Goal: Information Seeking & Learning: Learn about a topic

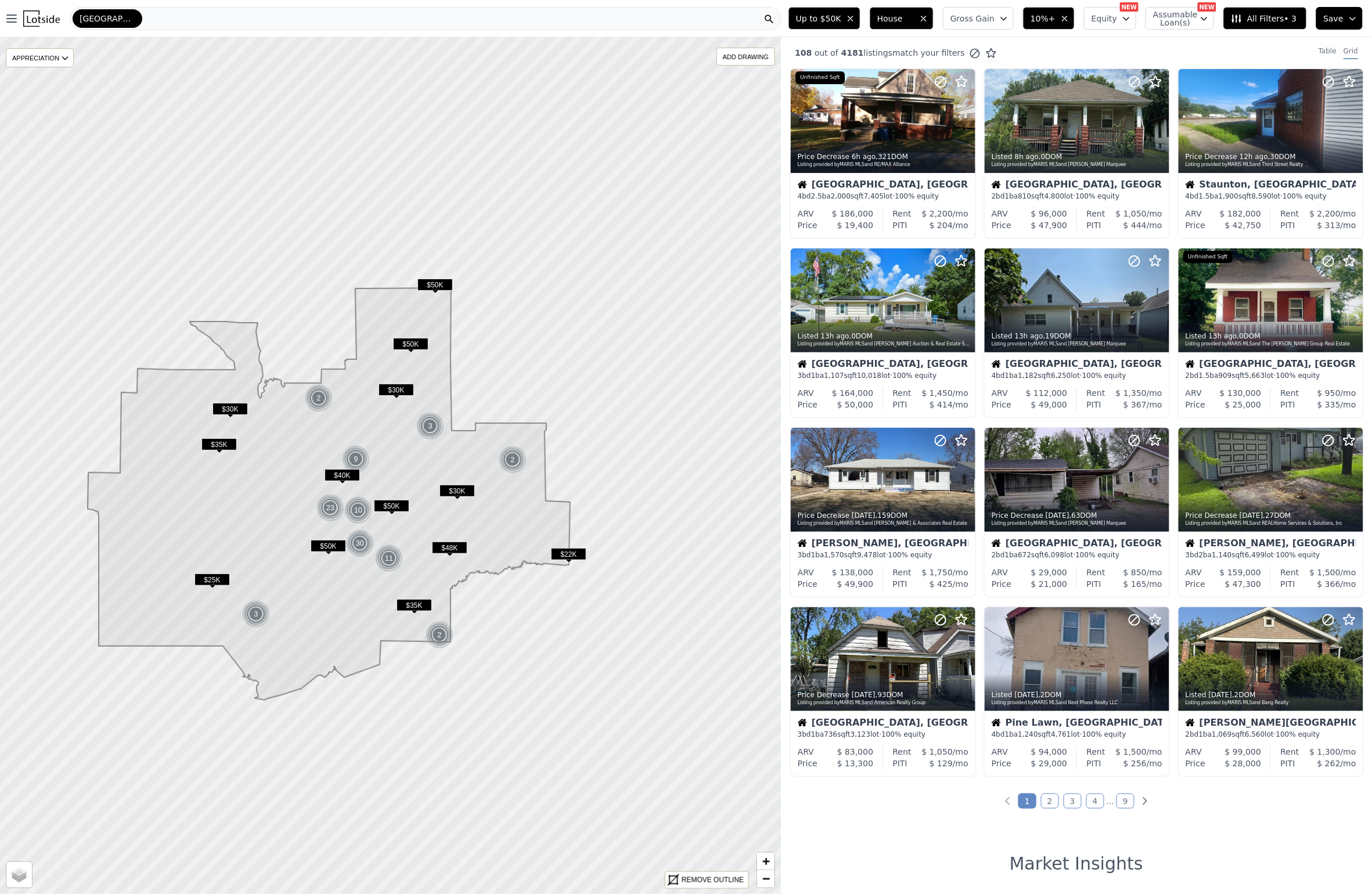
click at [340, 594] on icon at bounding box center [328, 494] width 483 height 412
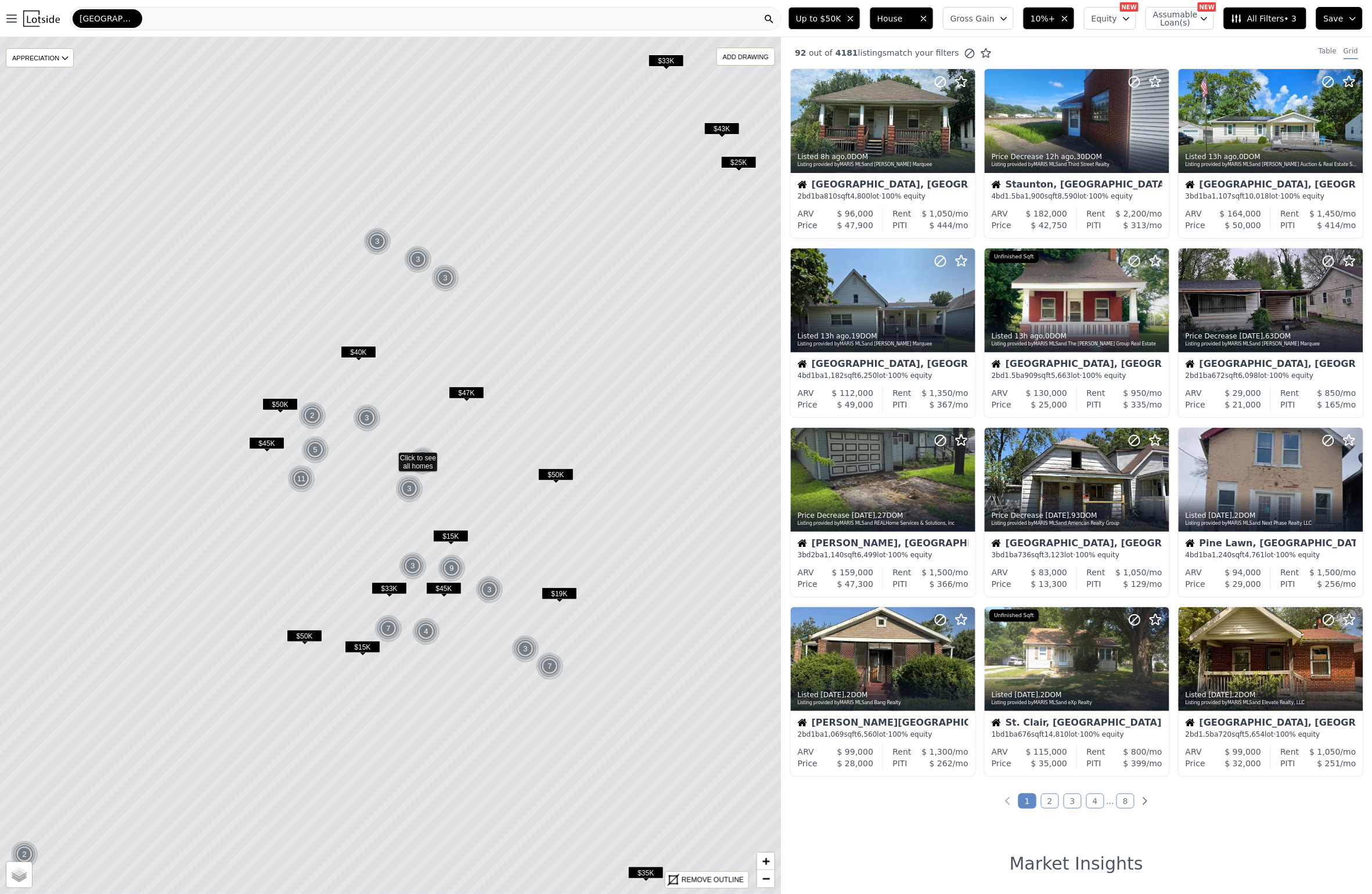
click at [268, 442] on span "$45K" at bounding box center [267, 443] width 36 height 12
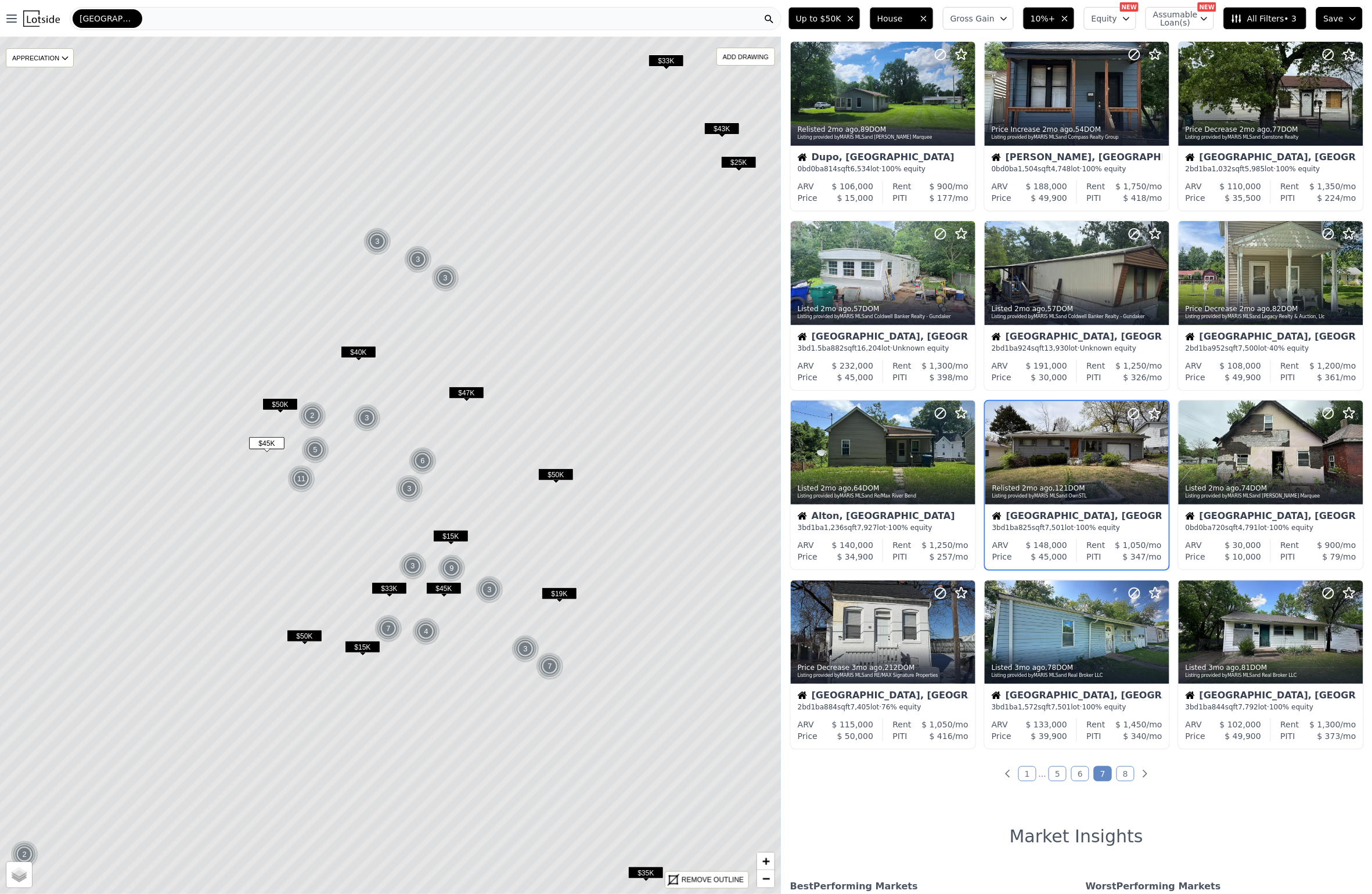
scroll to position [35, 0]
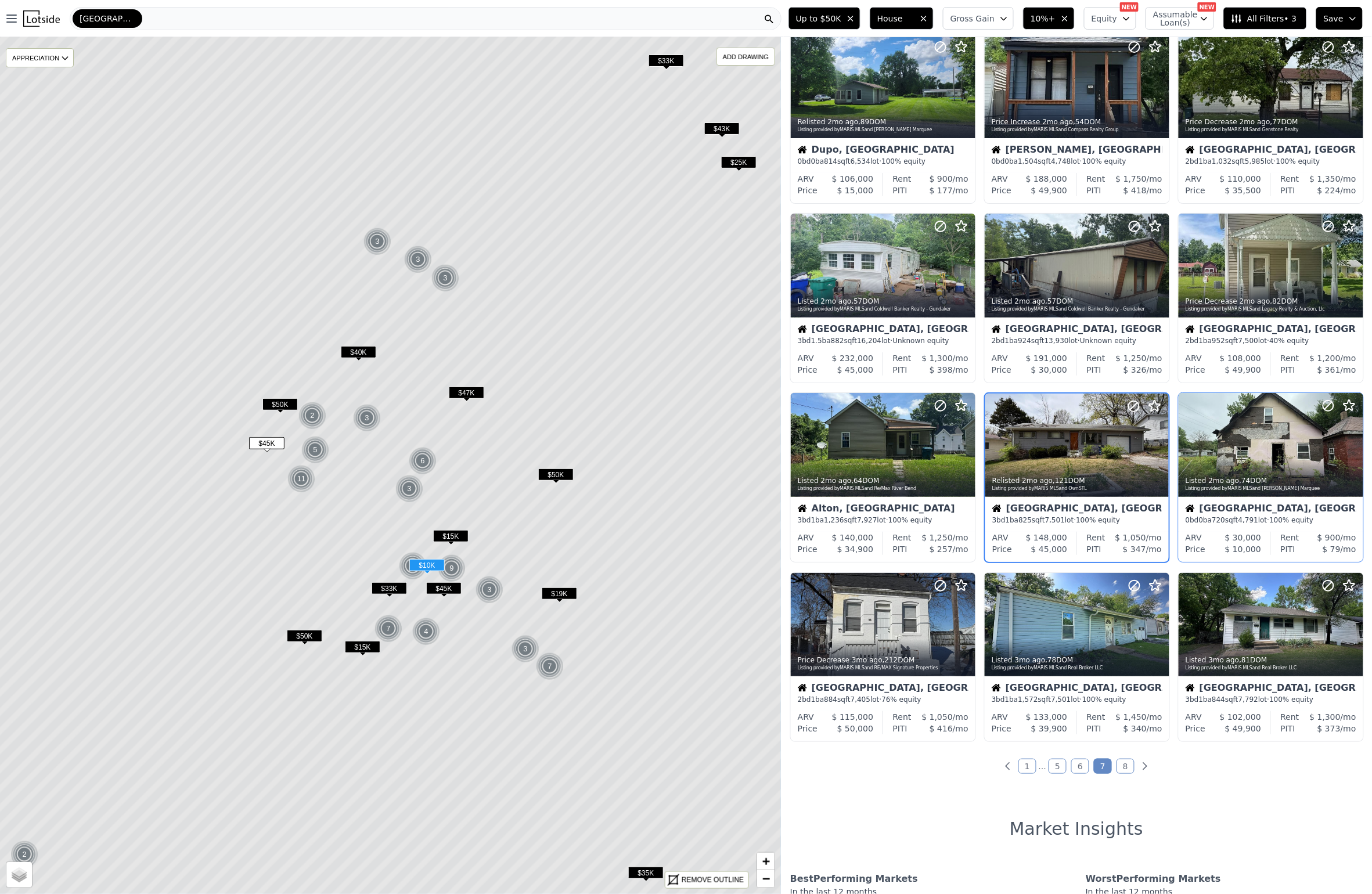
click at [1234, 512] on div "East St. Louis, IL" at bounding box center [1271, 510] width 171 height 12
click at [1026, 762] on link "1" at bounding box center [1028, 767] width 18 height 15
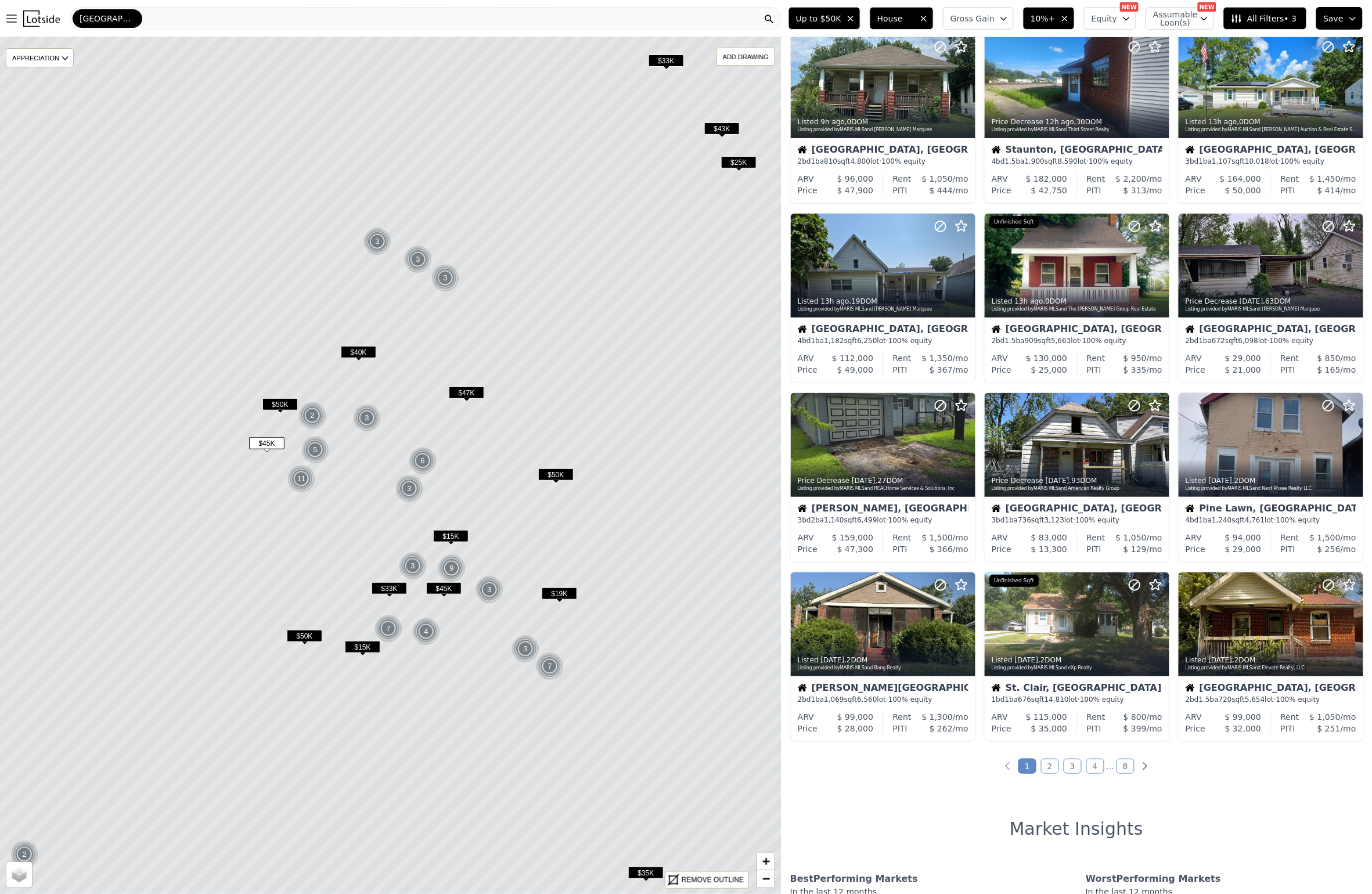
scroll to position [0, 0]
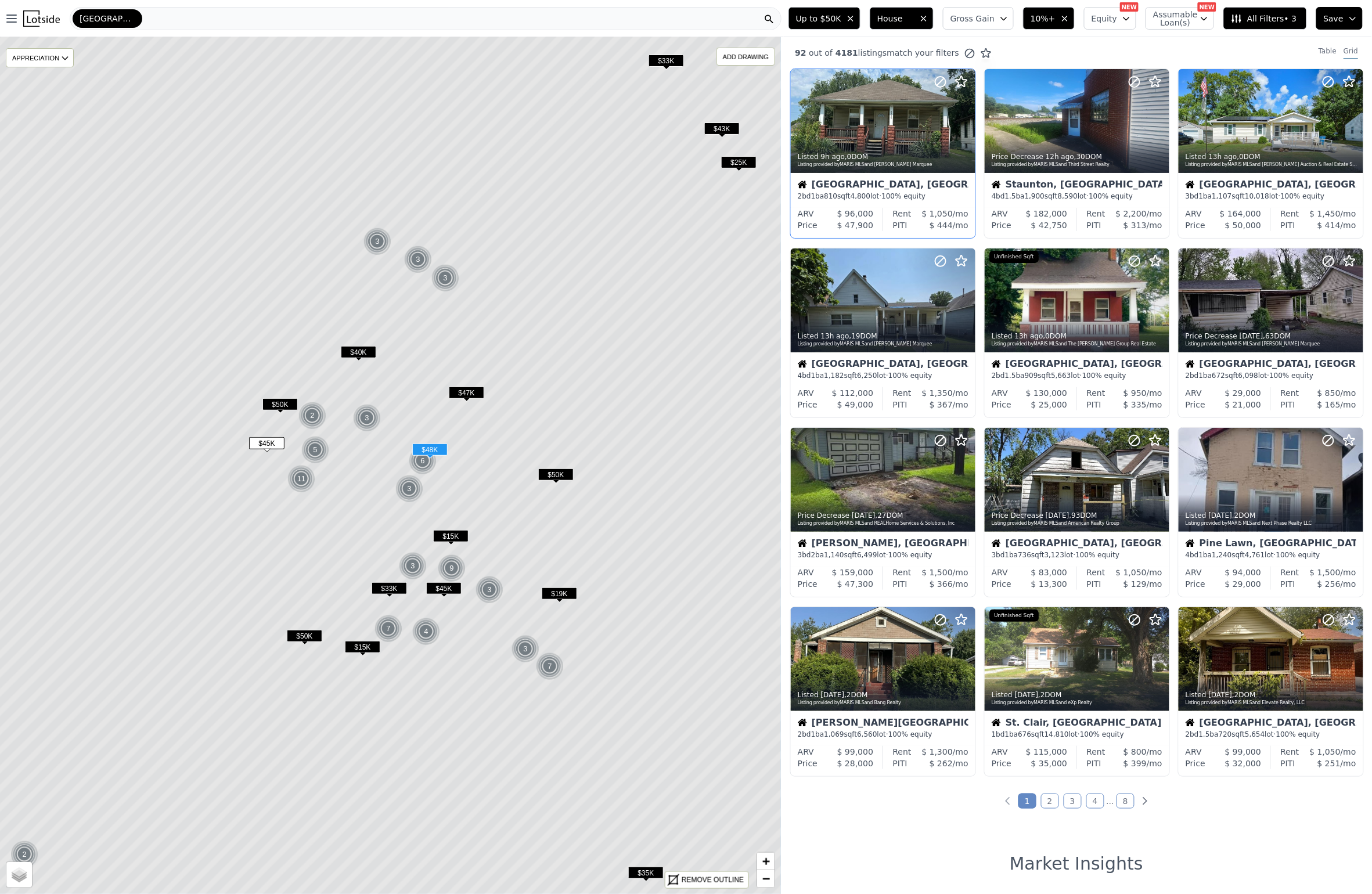
click at [895, 187] on div "Granite City, IL" at bounding box center [883, 186] width 171 height 12
click at [867, 376] on span "6,250" at bounding box center [867, 376] width 20 height 8
click at [1067, 311] on div at bounding box center [1078, 300] width 185 height 104
click at [1054, 802] on link "2" at bounding box center [1050, 801] width 18 height 15
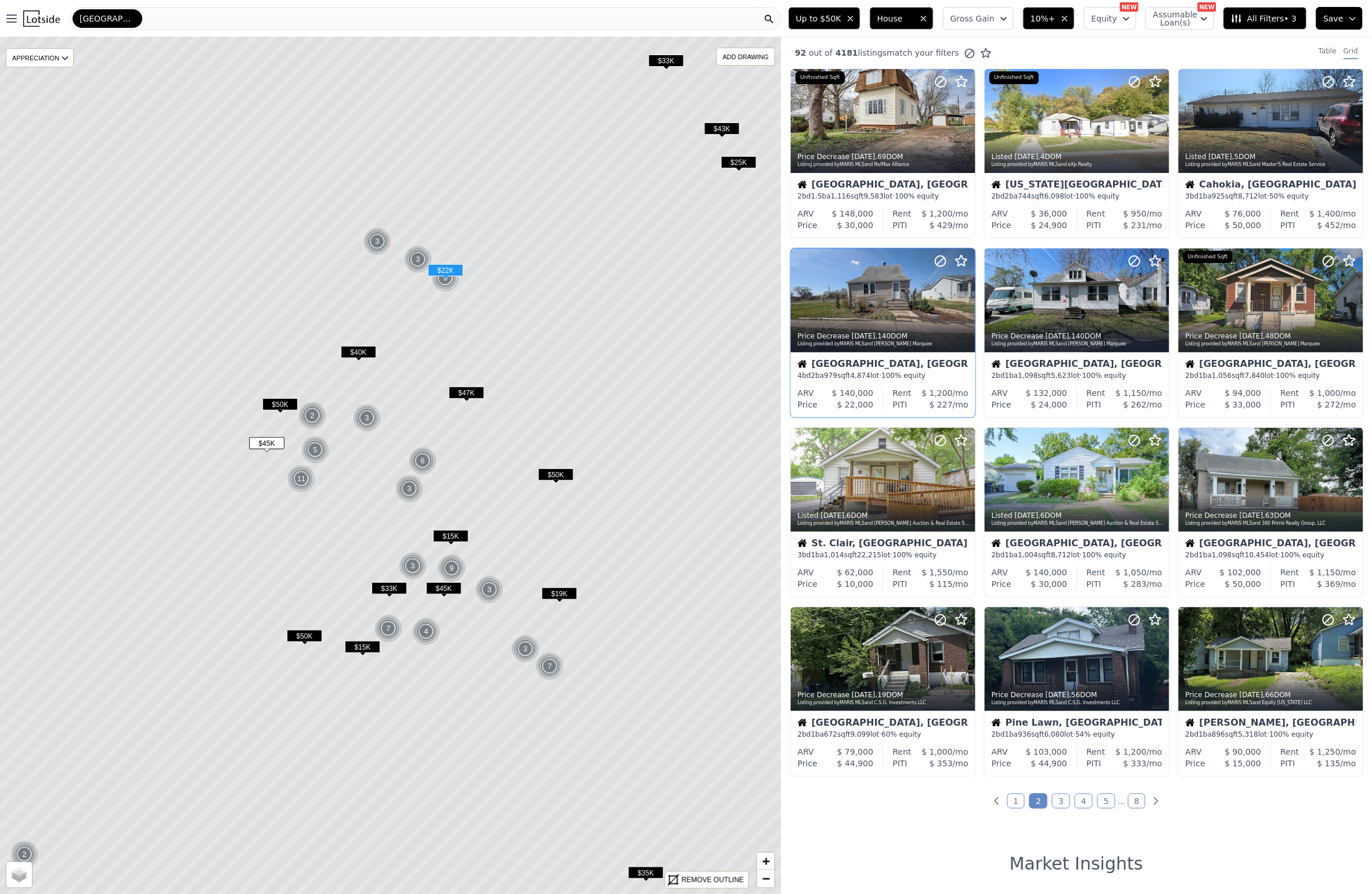
click at [928, 396] on span "$ 1,200" at bounding box center [937, 392] width 31 height 9
click at [1212, 400] on div "$ 33,000" at bounding box center [1233, 405] width 56 height 12
click at [924, 553] on div "3 bd 1 ba 1,014 sqft 22,215 lot · 100% equity" at bounding box center [883, 555] width 171 height 9
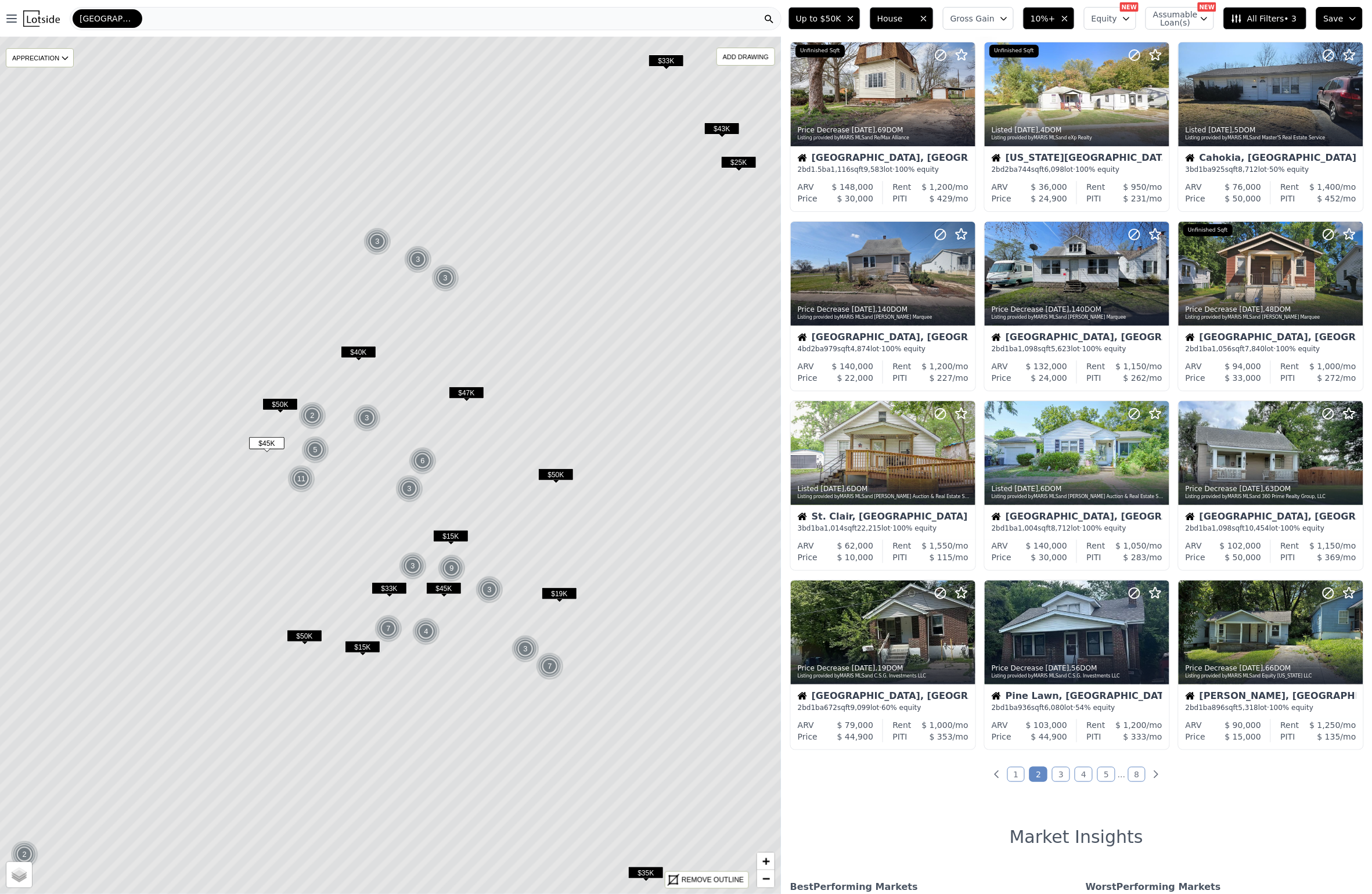
scroll to position [27, 0]
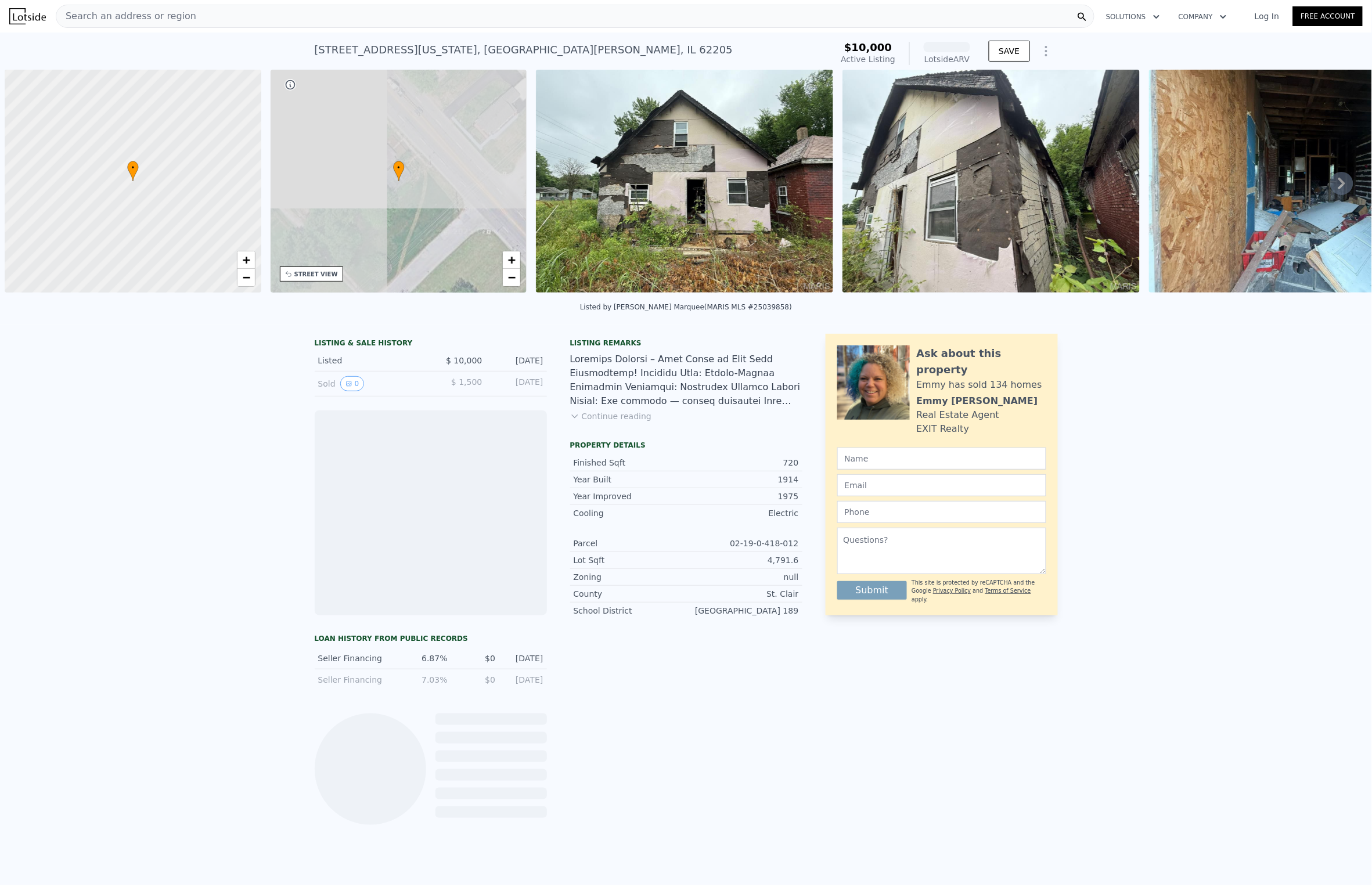
scroll to position [0, 4]
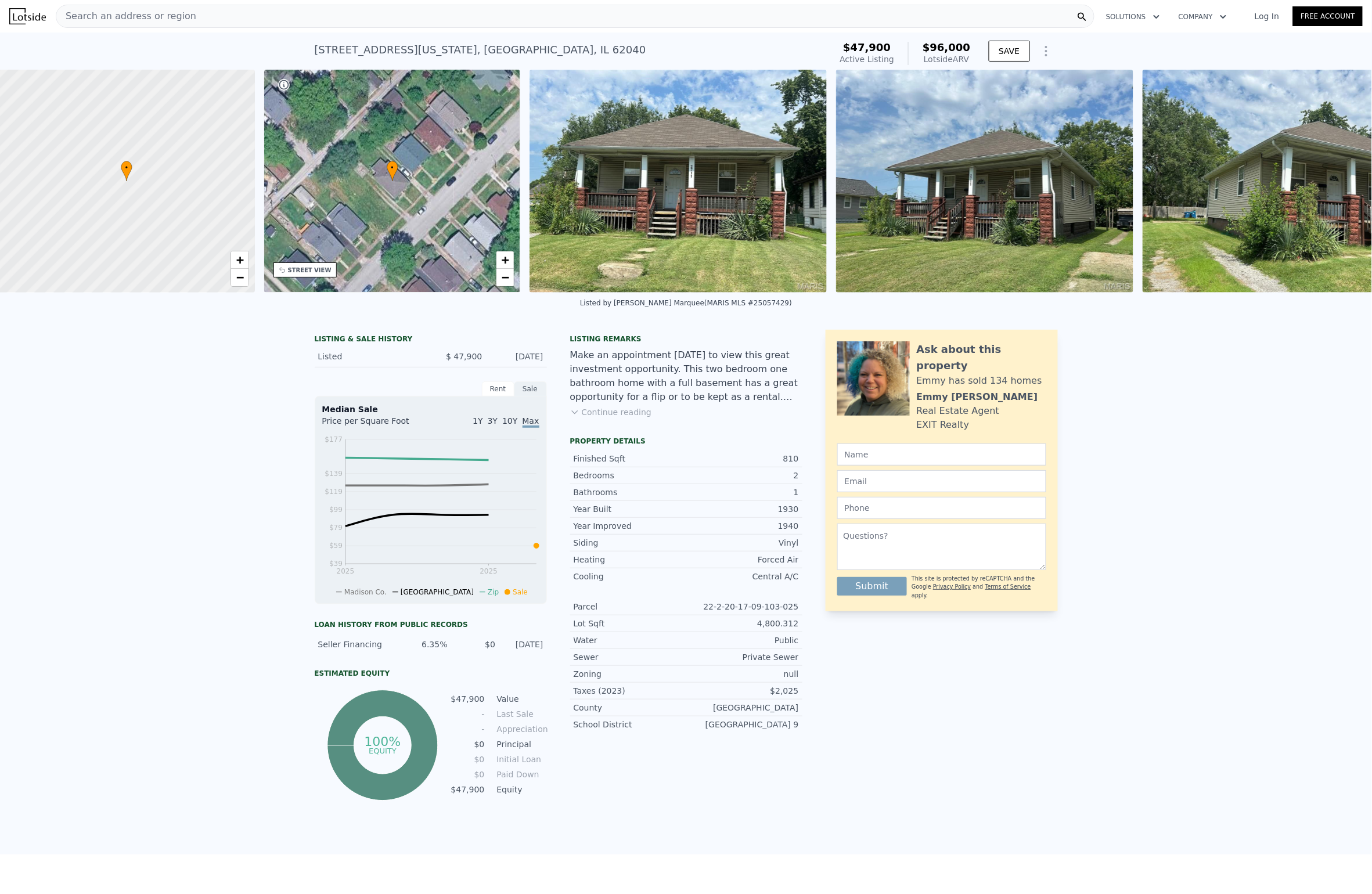
scroll to position [0, 4]
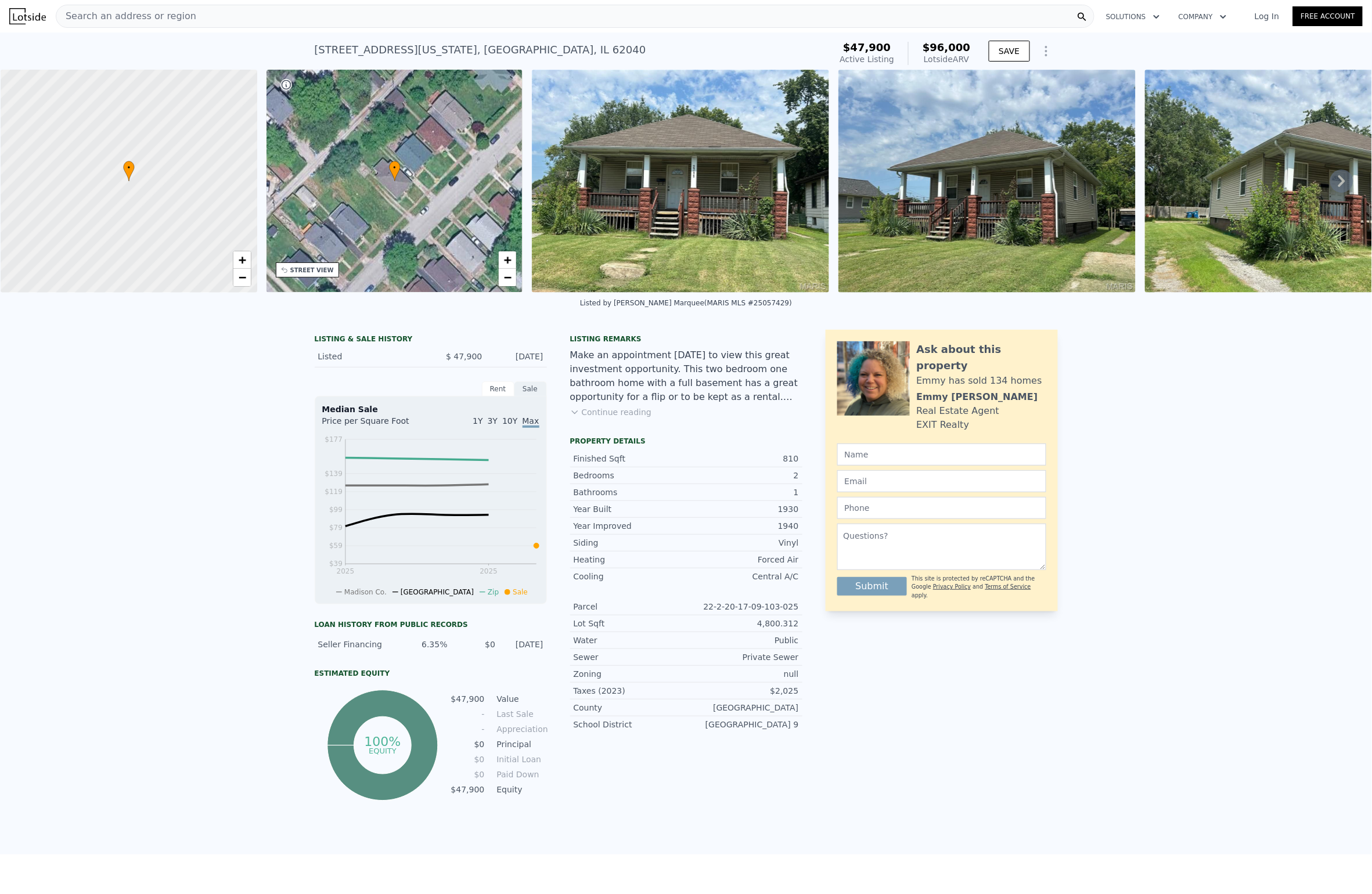
click at [627, 424] on div "Listing remarks Make an appointment [DATE] to view this great investment opport…" at bounding box center [686, 382] width 233 height 97
click at [630, 414] on button "Continue reading" at bounding box center [611, 412] width 82 height 12
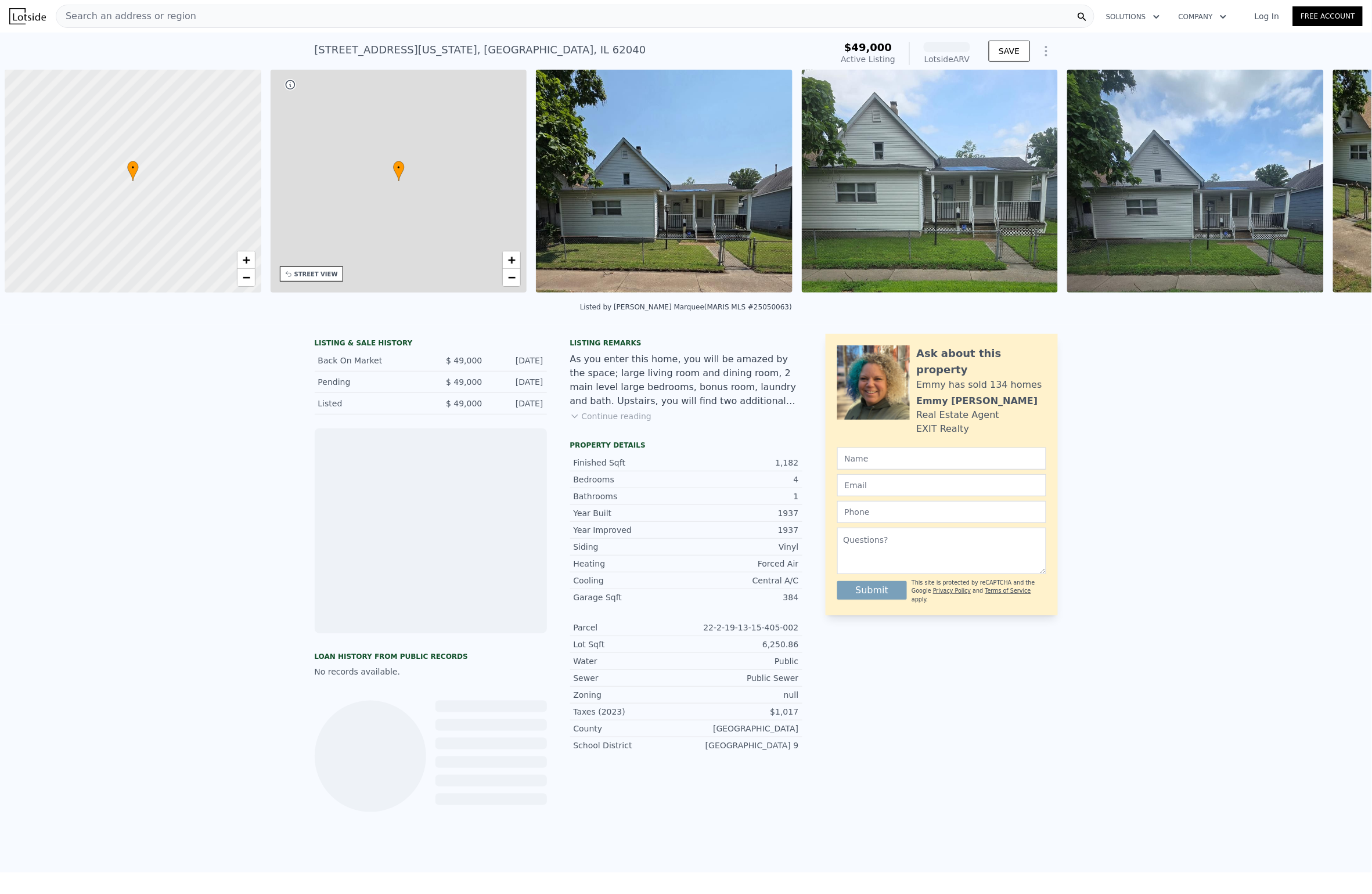
scroll to position [0, 4]
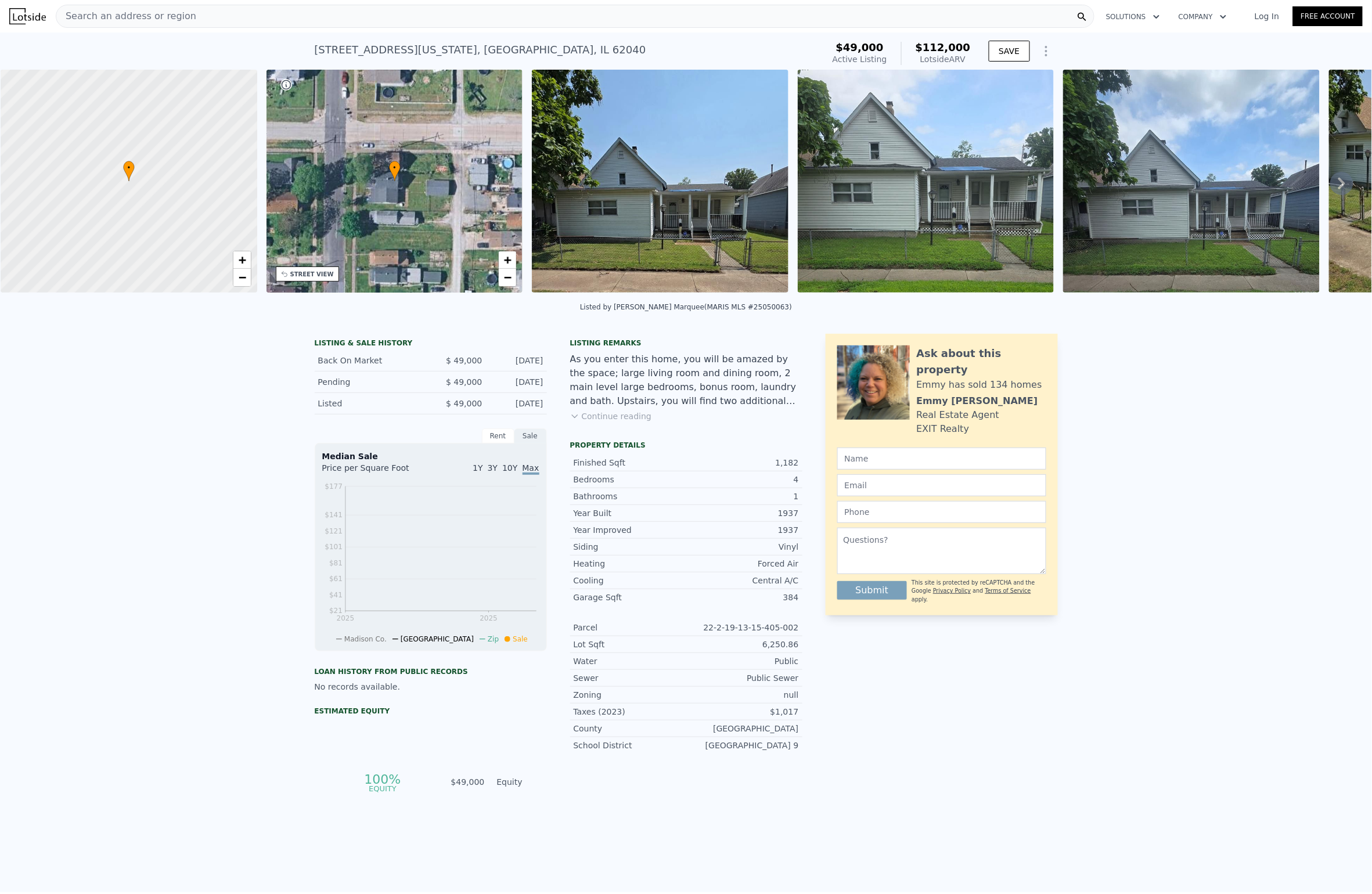
click at [630, 414] on button "Continue reading" at bounding box center [611, 417] width 82 height 12
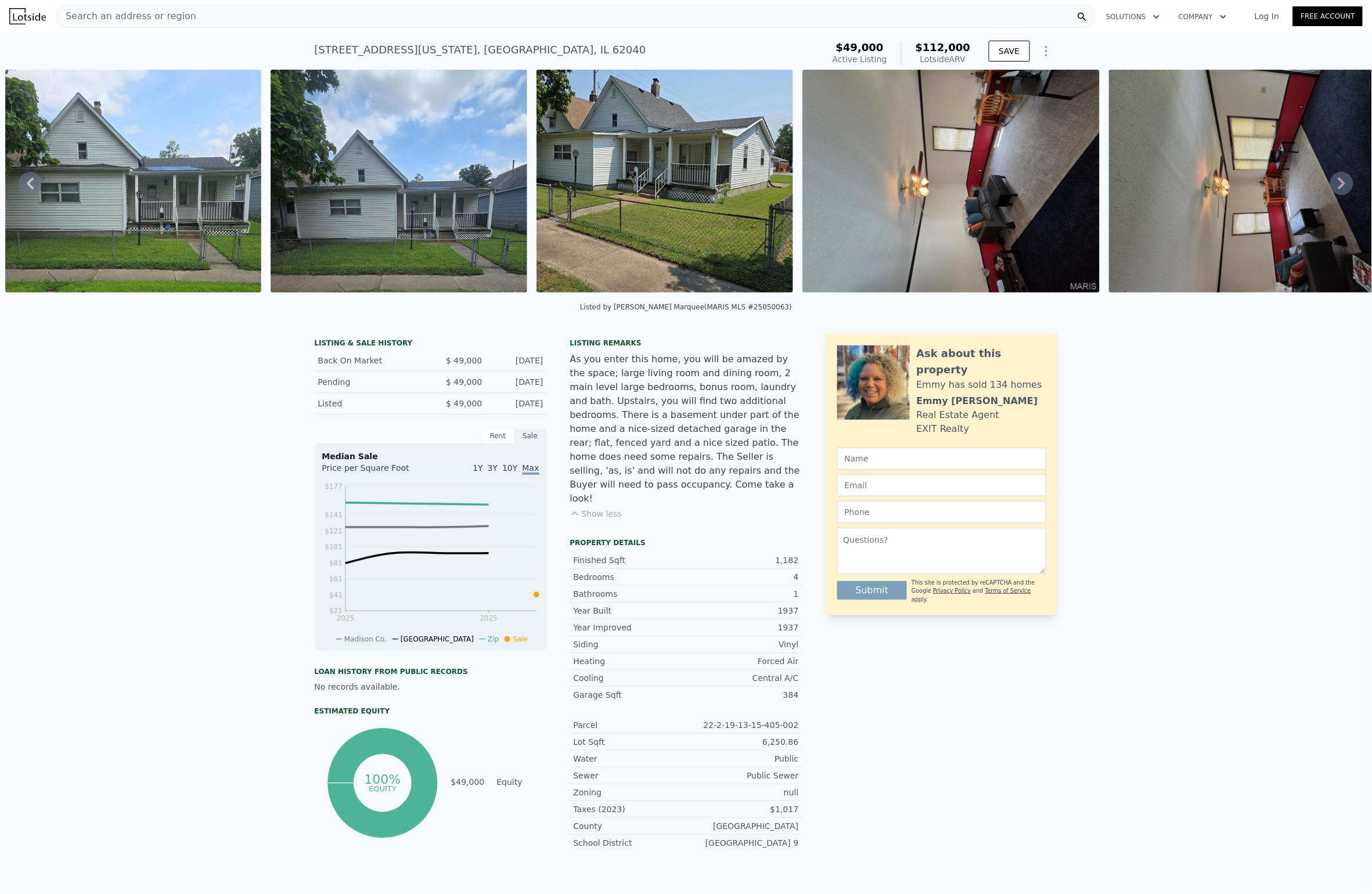
scroll to position [1, 0]
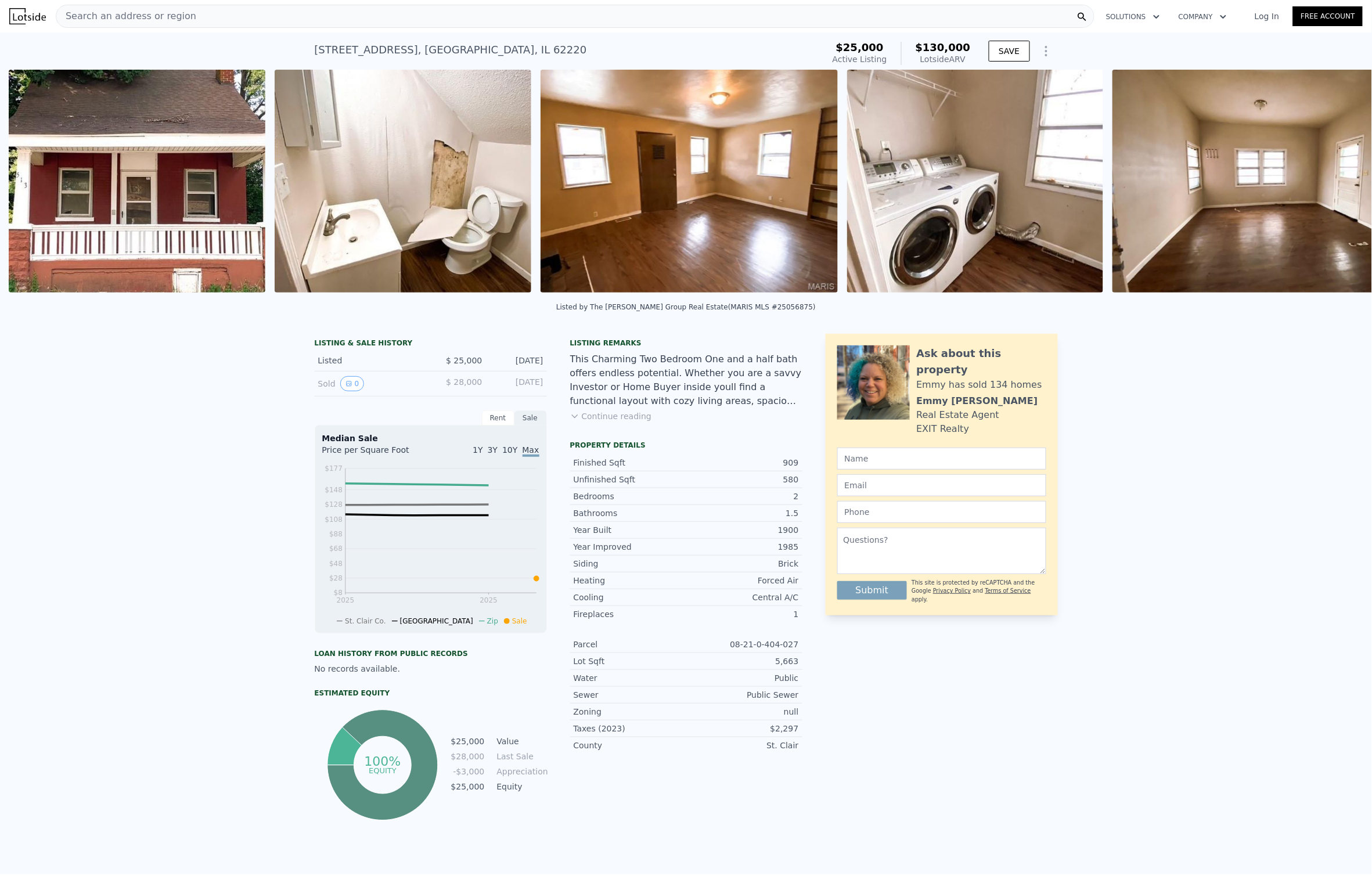
scroll to position [0, 1369]
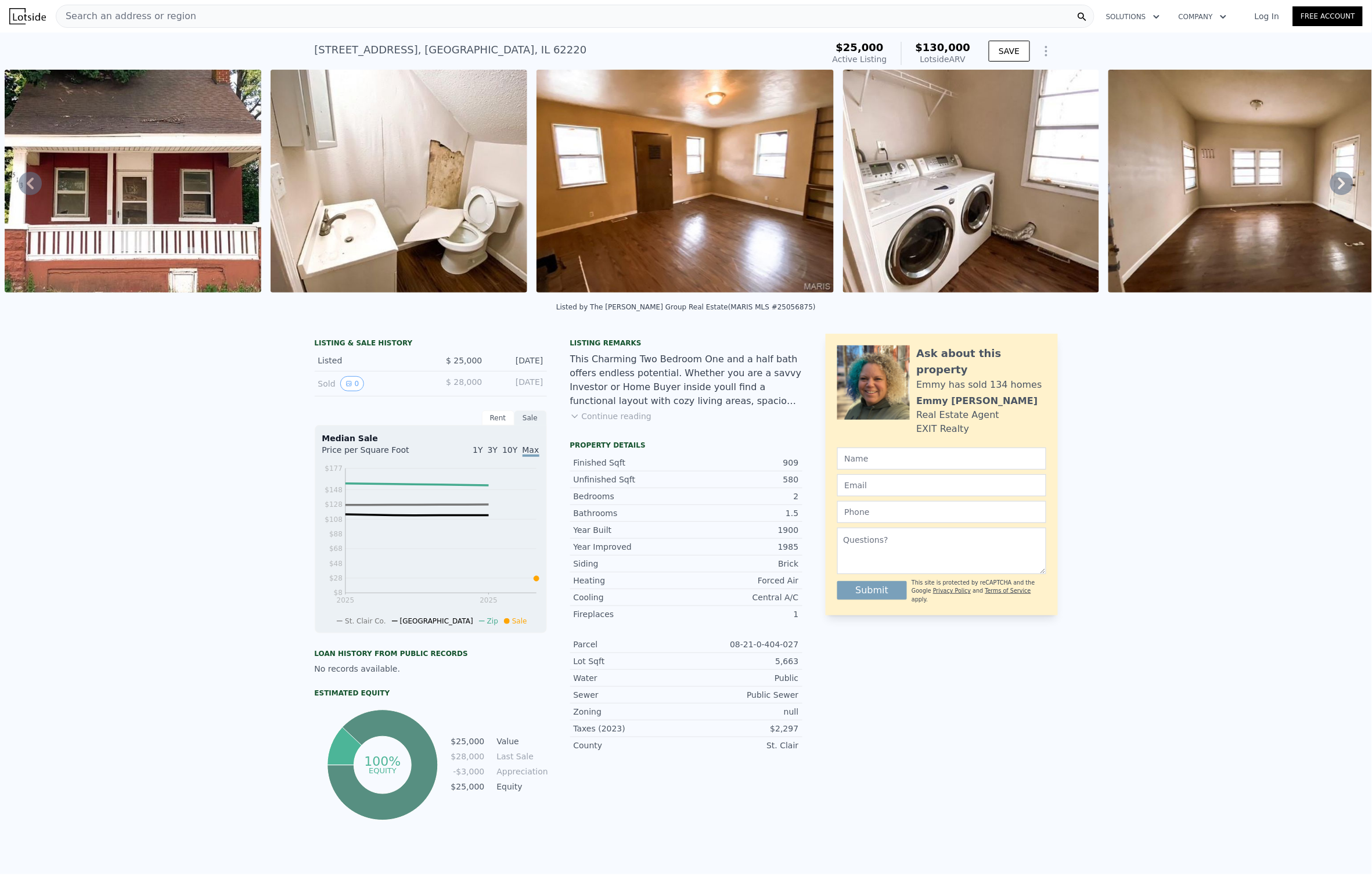
click at [625, 417] on button "Continue reading" at bounding box center [611, 417] width 82 height 12
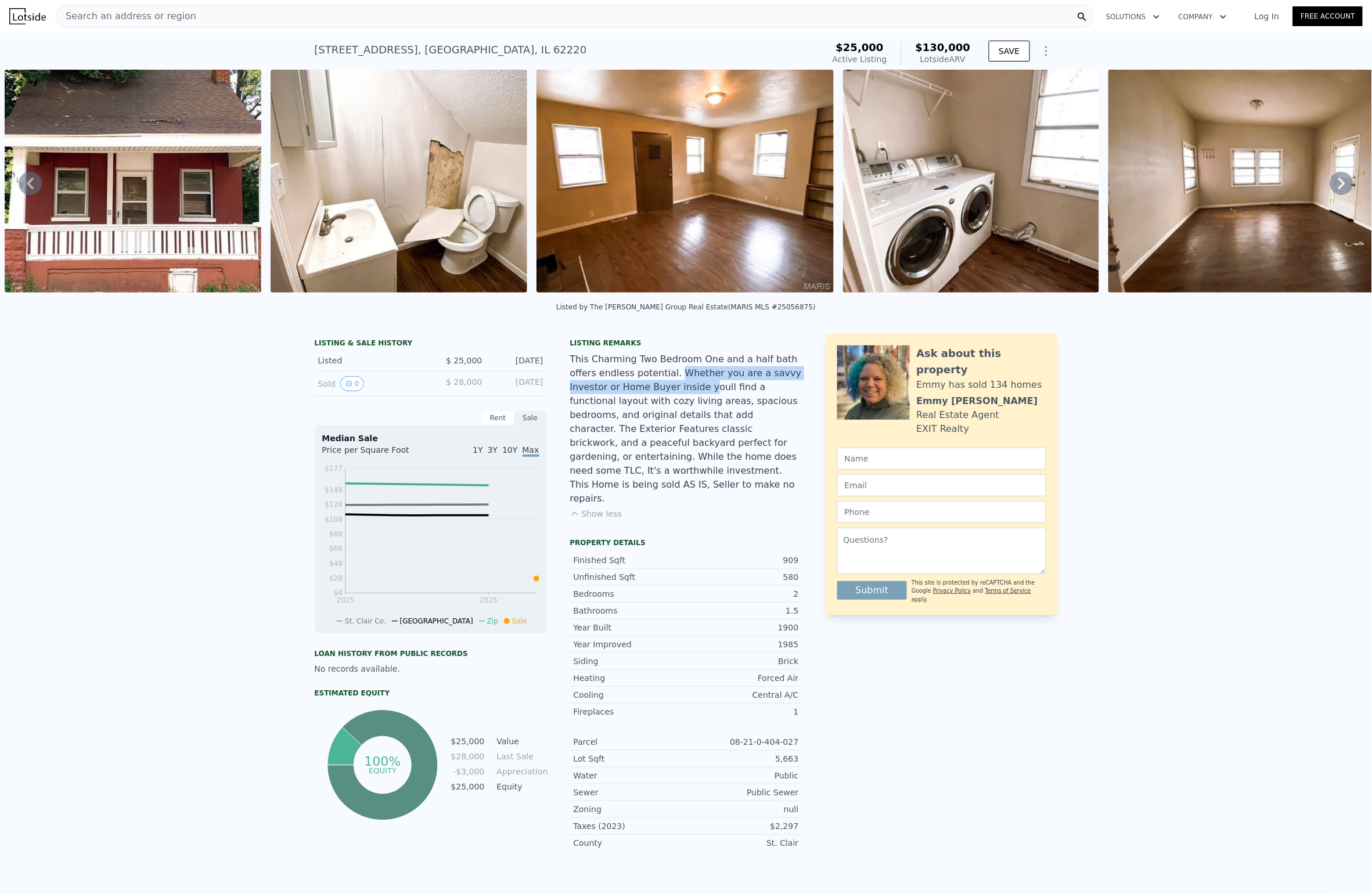
drag, startPoint x: 648, startPoint y: 374, endPoint x: 657, endPoint y: 383, distance: 12.7
click at [657, 383] on div "This Charming Two Bedroom One and a half bath offers endless potential. Whether…" at bounding box center [686, 429] width 233 height 153
click at [657, 389] on div "This Charming Two Bedroom One and a half bath offers endless potential. Whether…" at bounding box center [686, 429] width 233 height 153
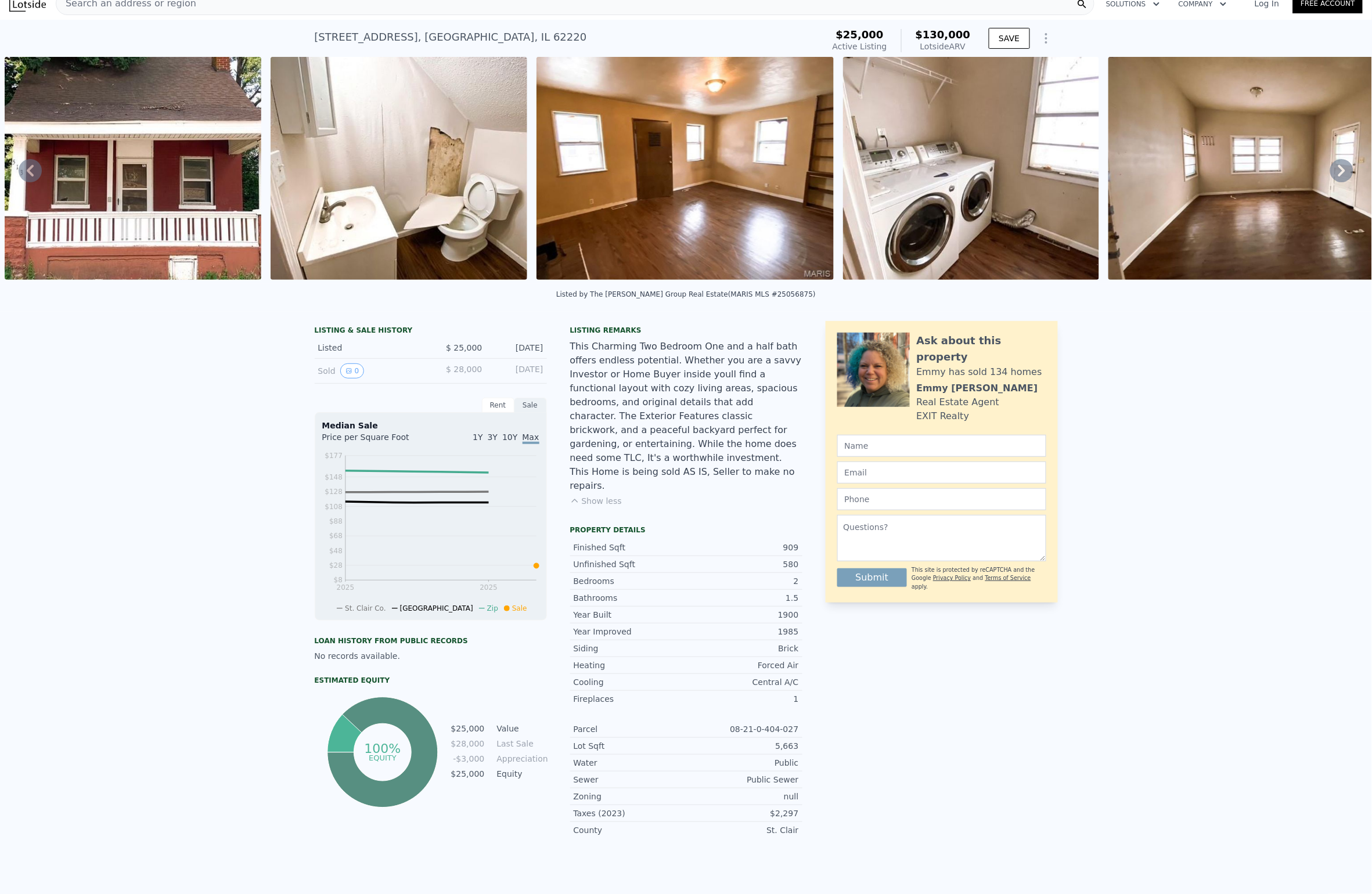
scroll to position [14, 0]
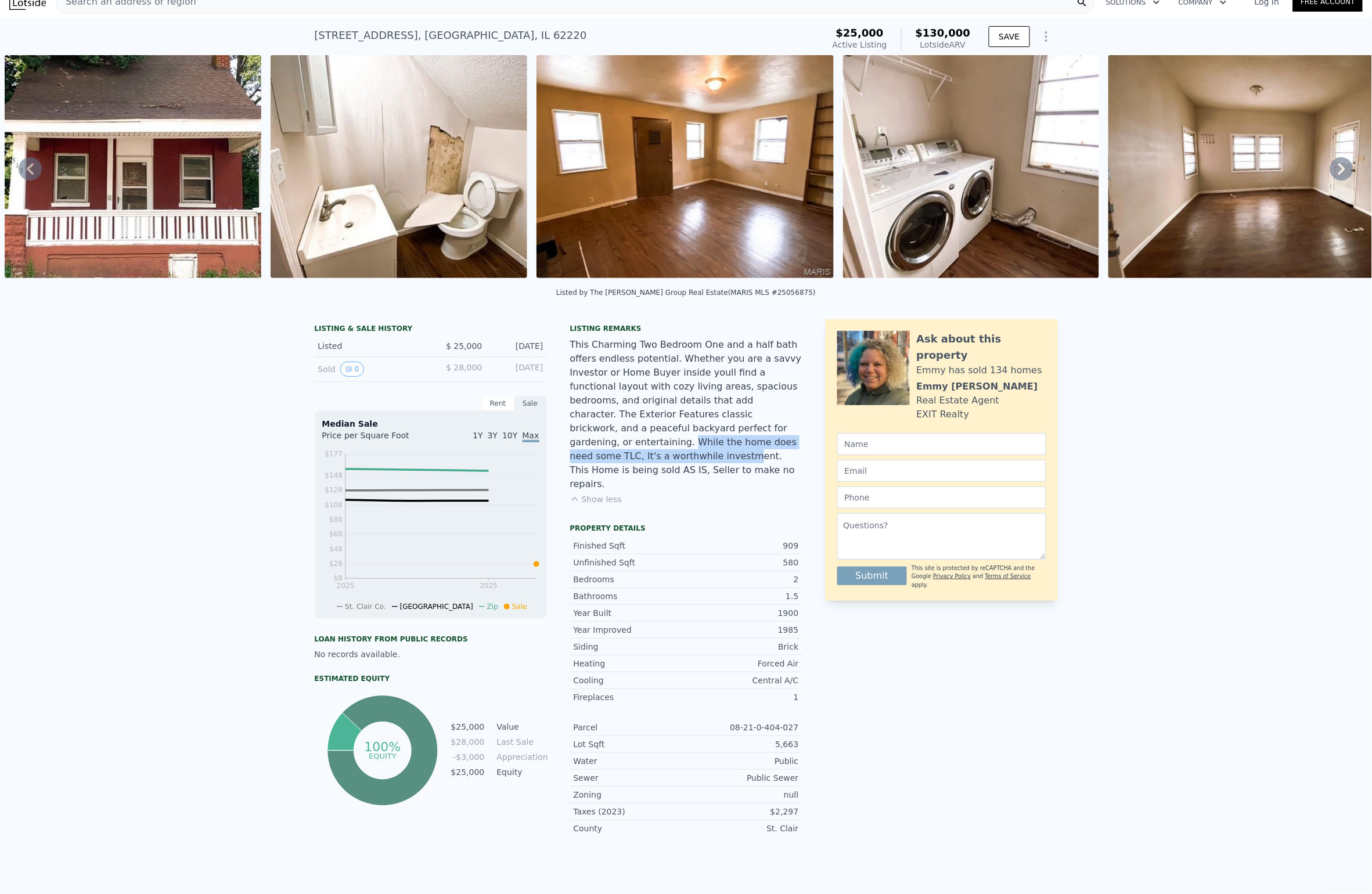
drag, startPoint x: 685, startPoint y: 432, endPoint x: 719, endPoint y: 441, distance: 35.2
click at [719, 441] on div "This Charming Two Bedroom One and a half bath offers endless potential. Whether…" at bounding box center [686, 415] width 233 height 153
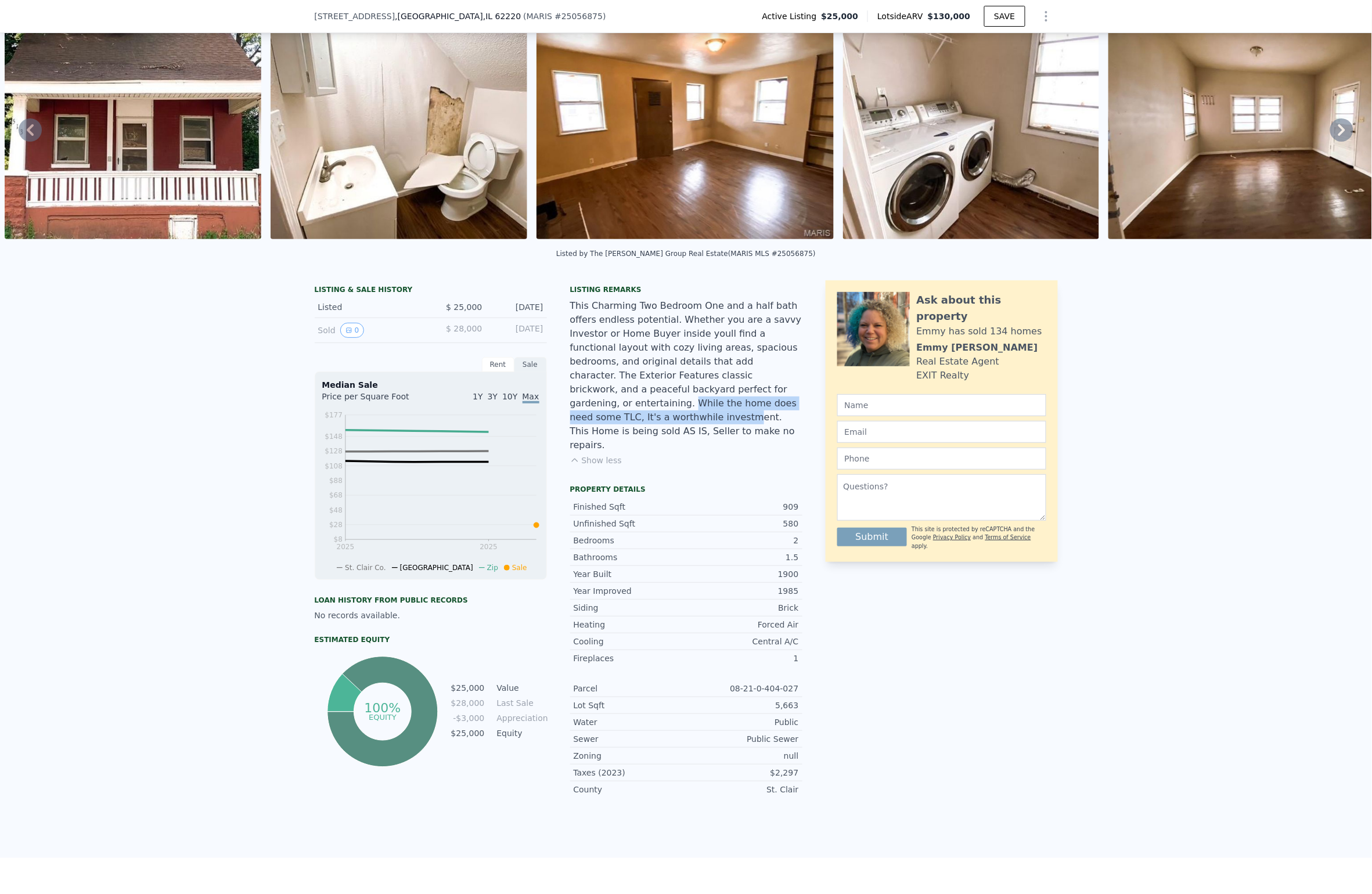
scroll to position [179, 0]
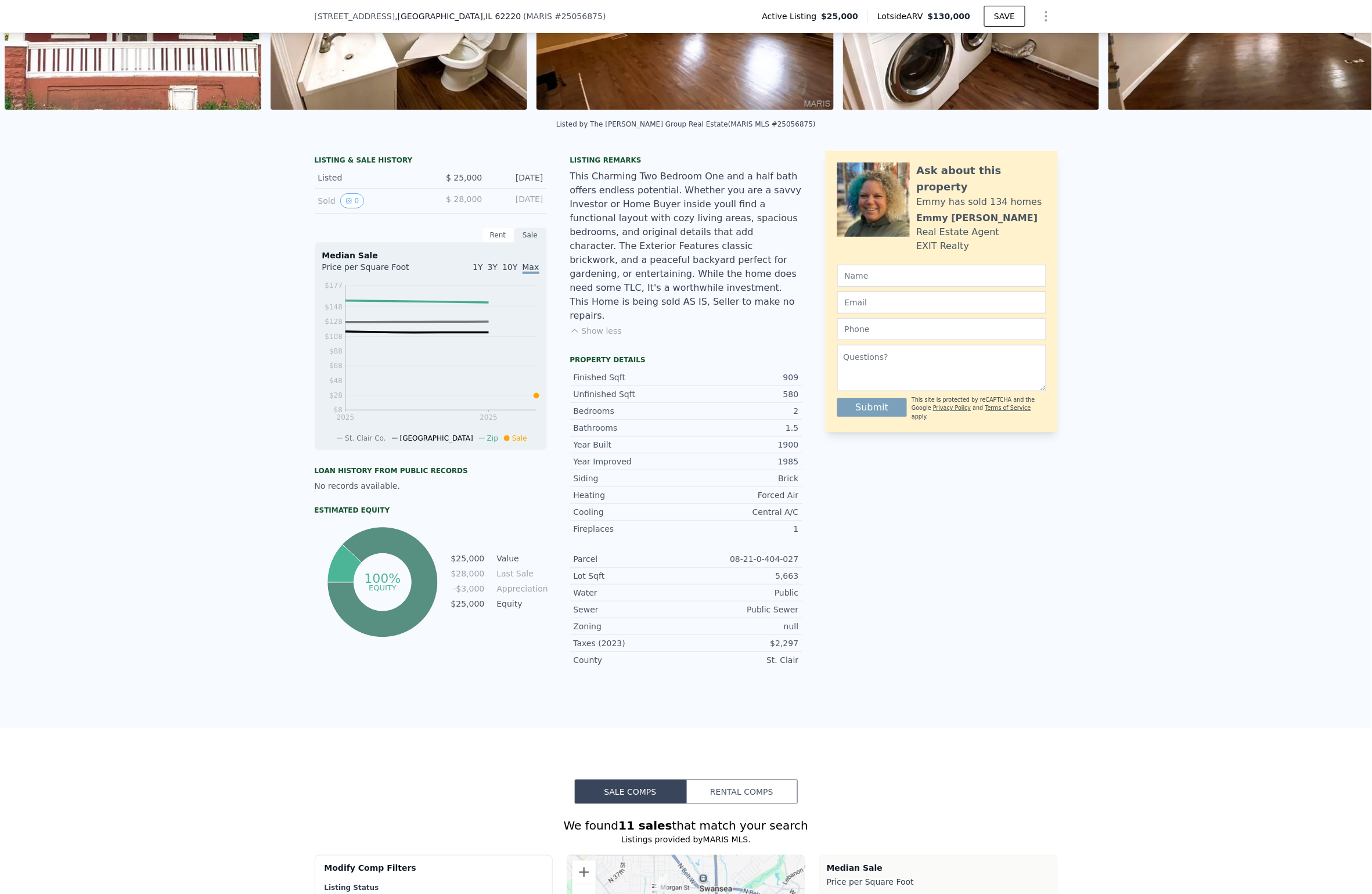
click at [719, 453] on div "Year Improved 1985" at bounding box center [686, 462] width 233 height 17
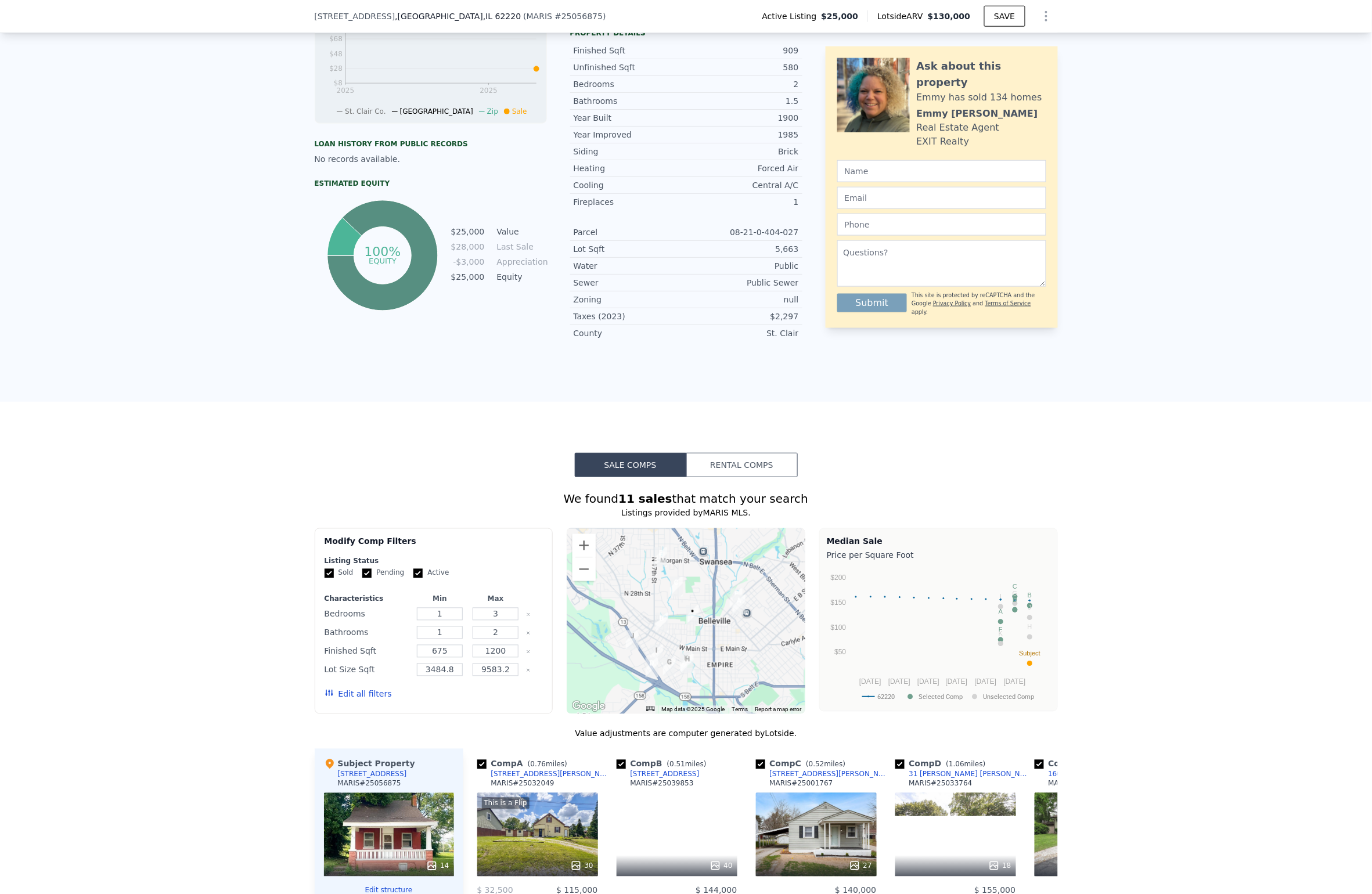
scroll to position [687, 0]
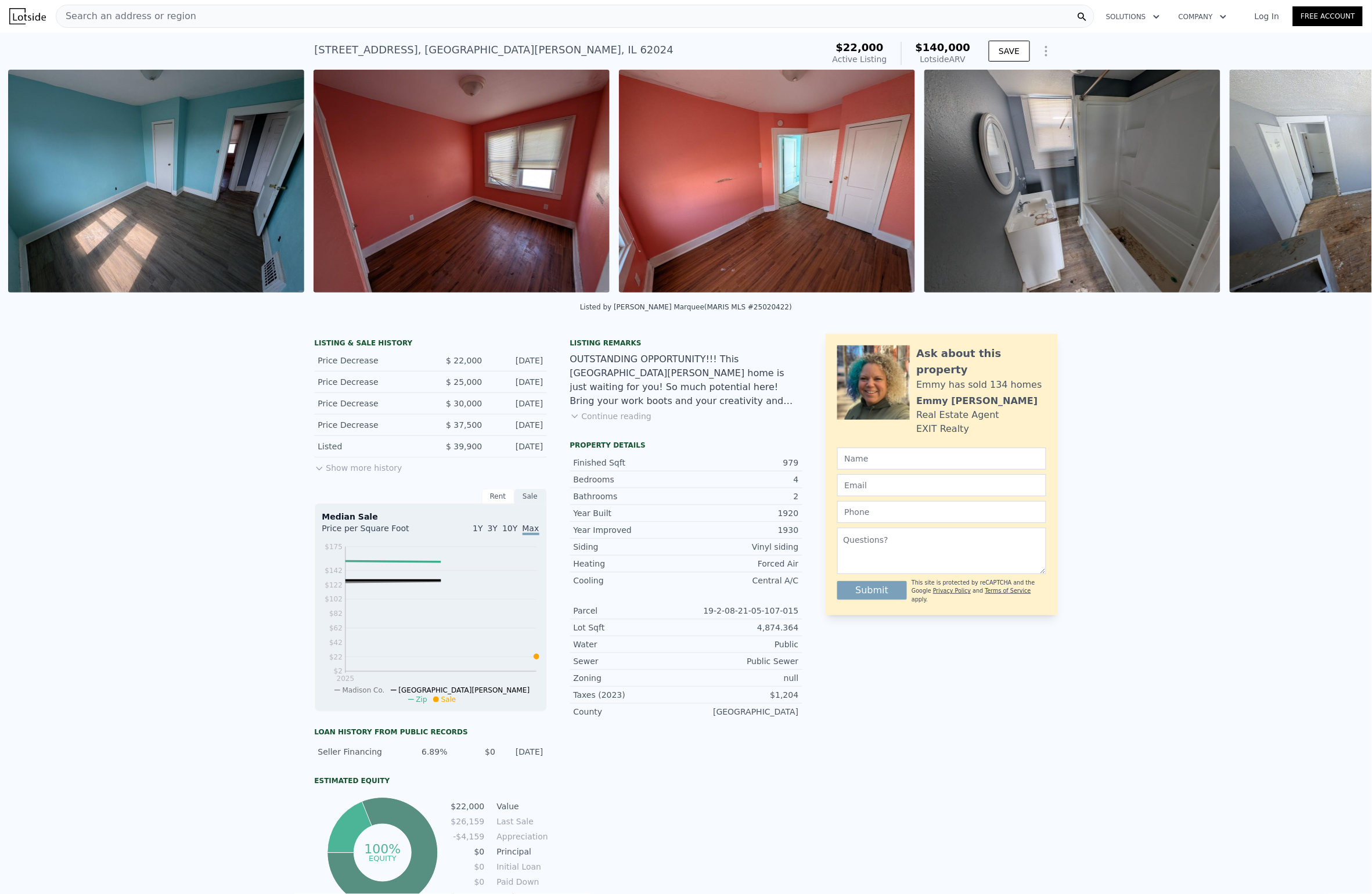
scroll to position [0, 4808]
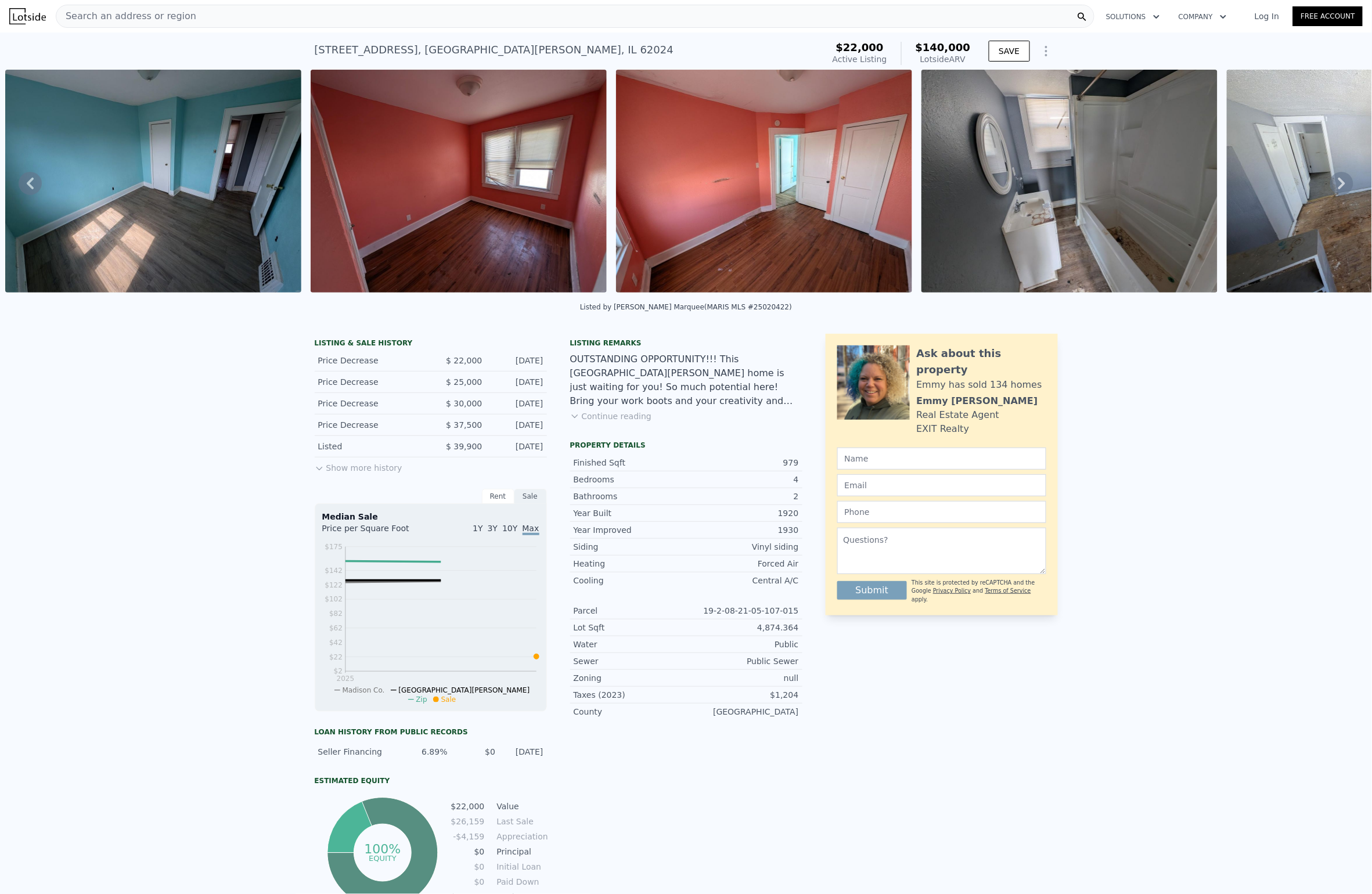
click at [628, 419] on button "Continue reading" at bounding box center [611, 417] width 82 height 12
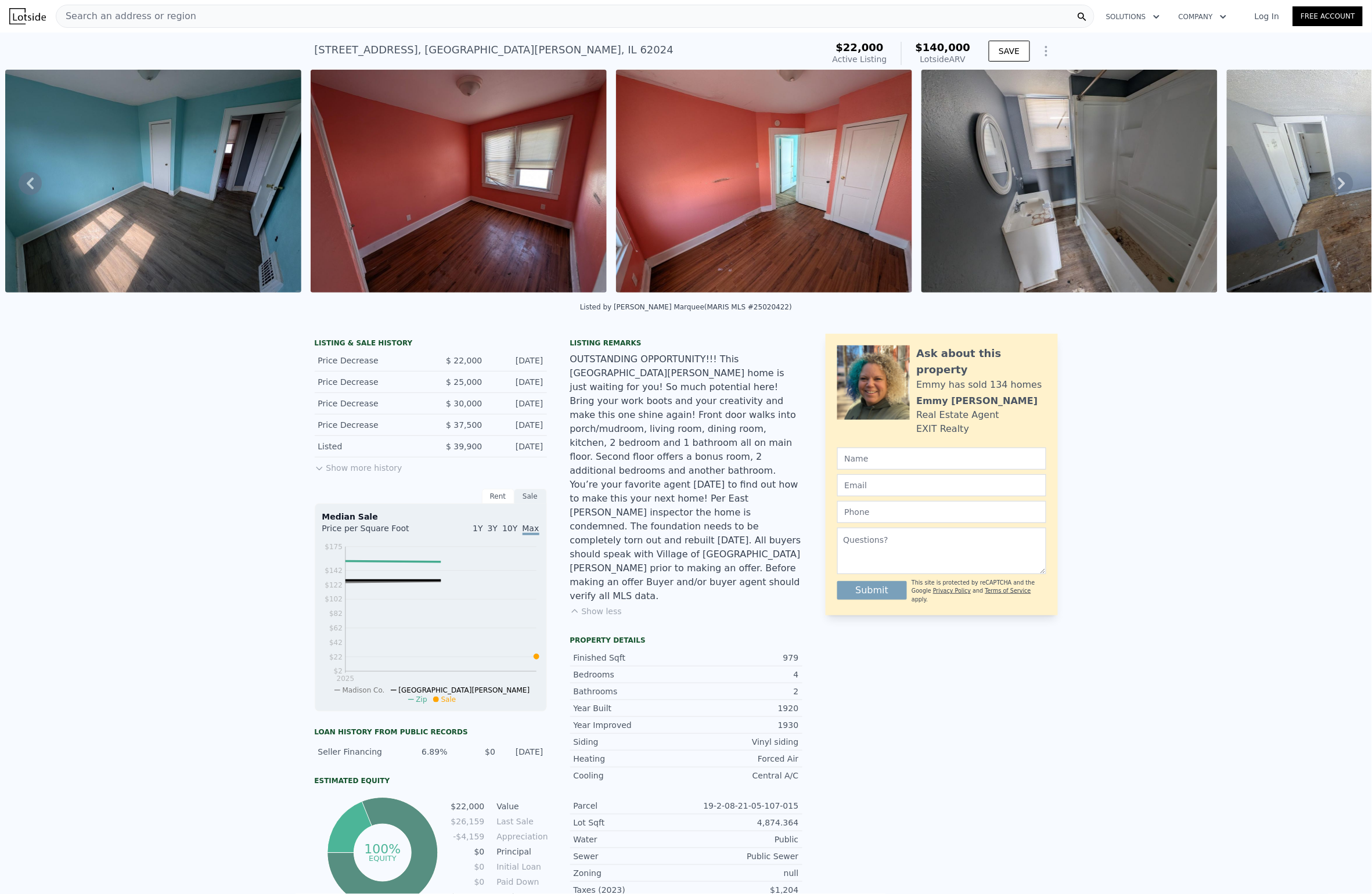
scroll to position [9, 0]
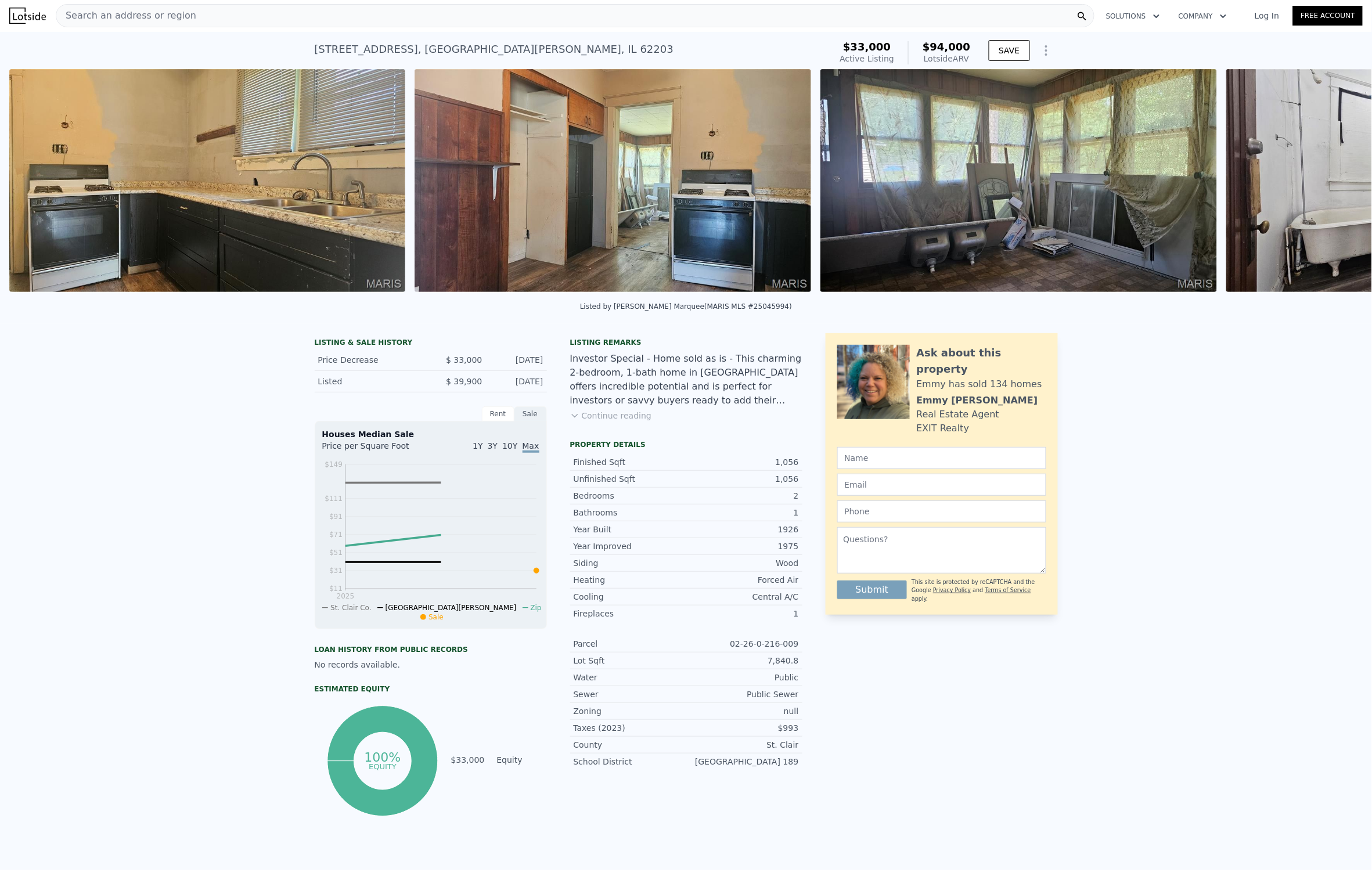
scroll to position [0, 3372]
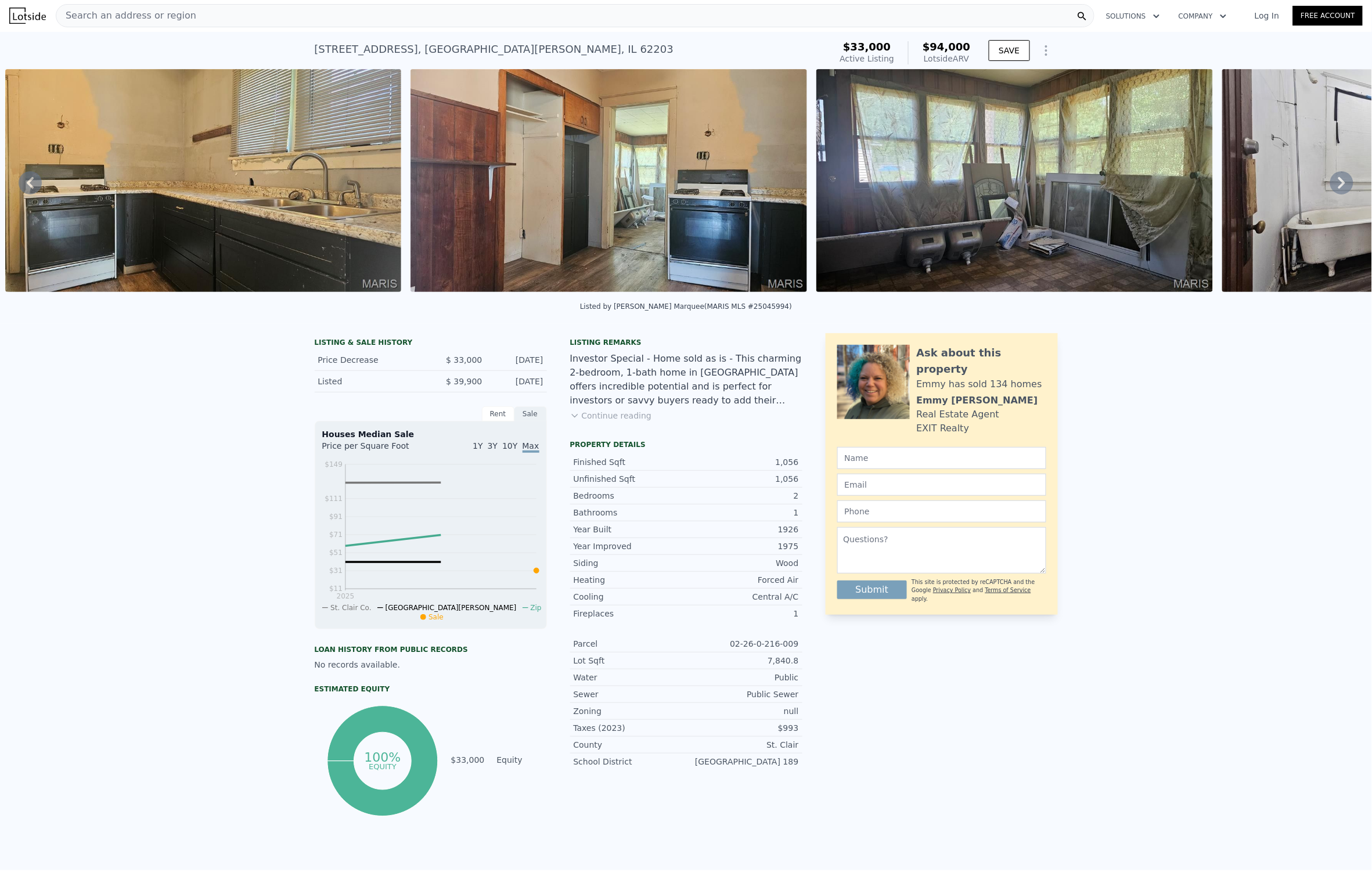
click at [631, 415] on button "Continue reading" at bounding box center [611, 416] width 82 height 12
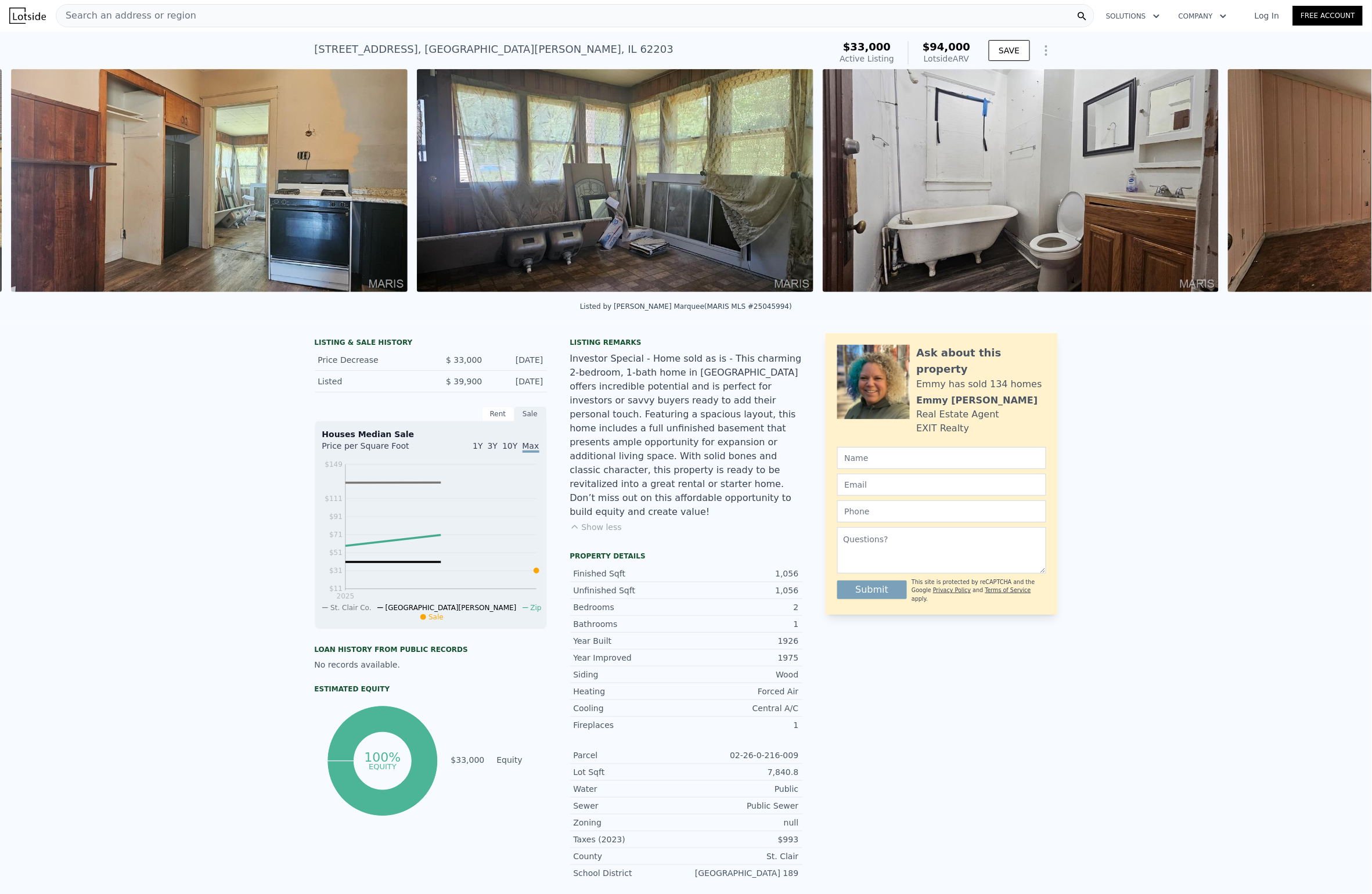
scroll to position [0, 3777]
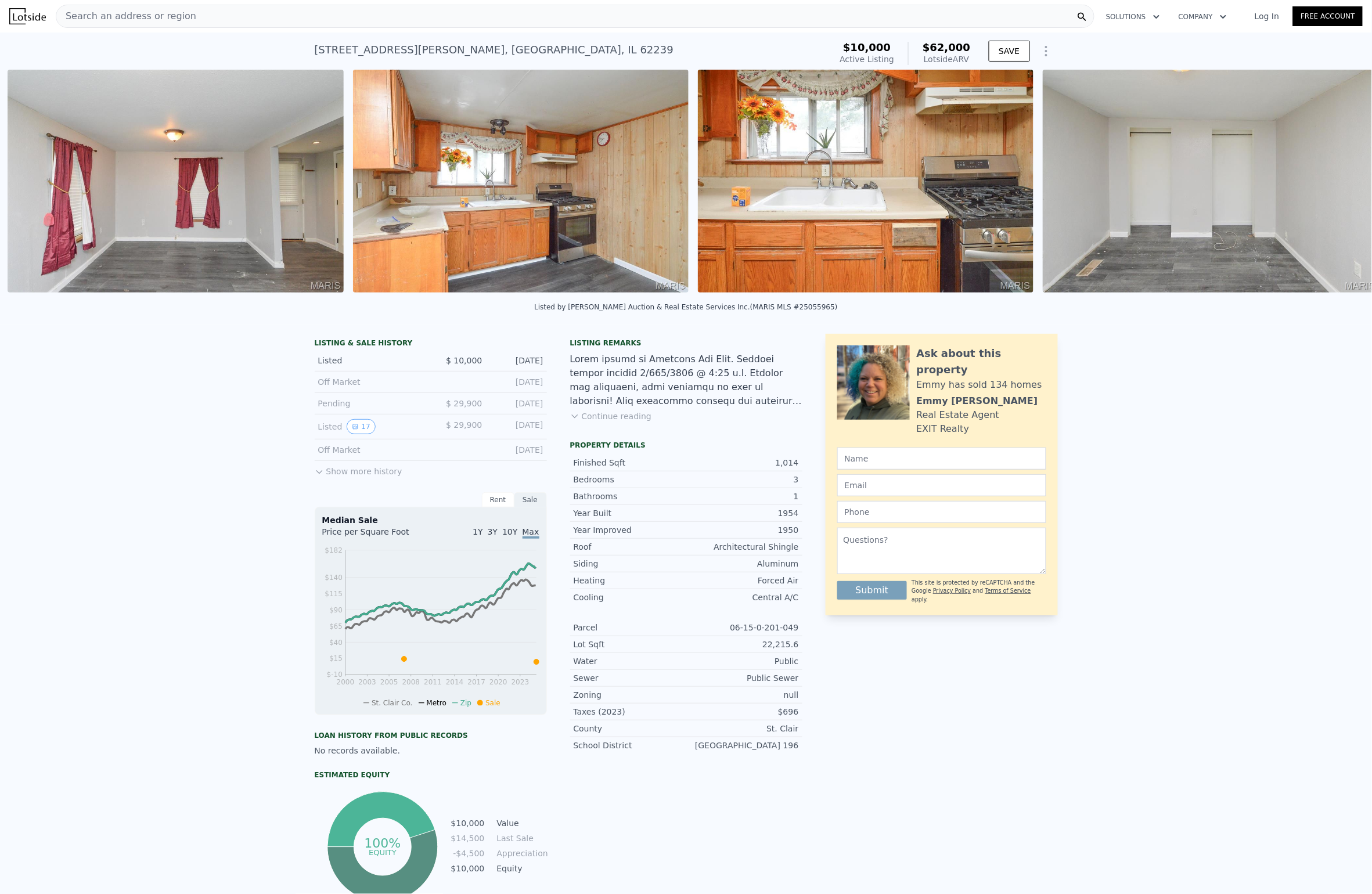
scroll to position [0, 2257]
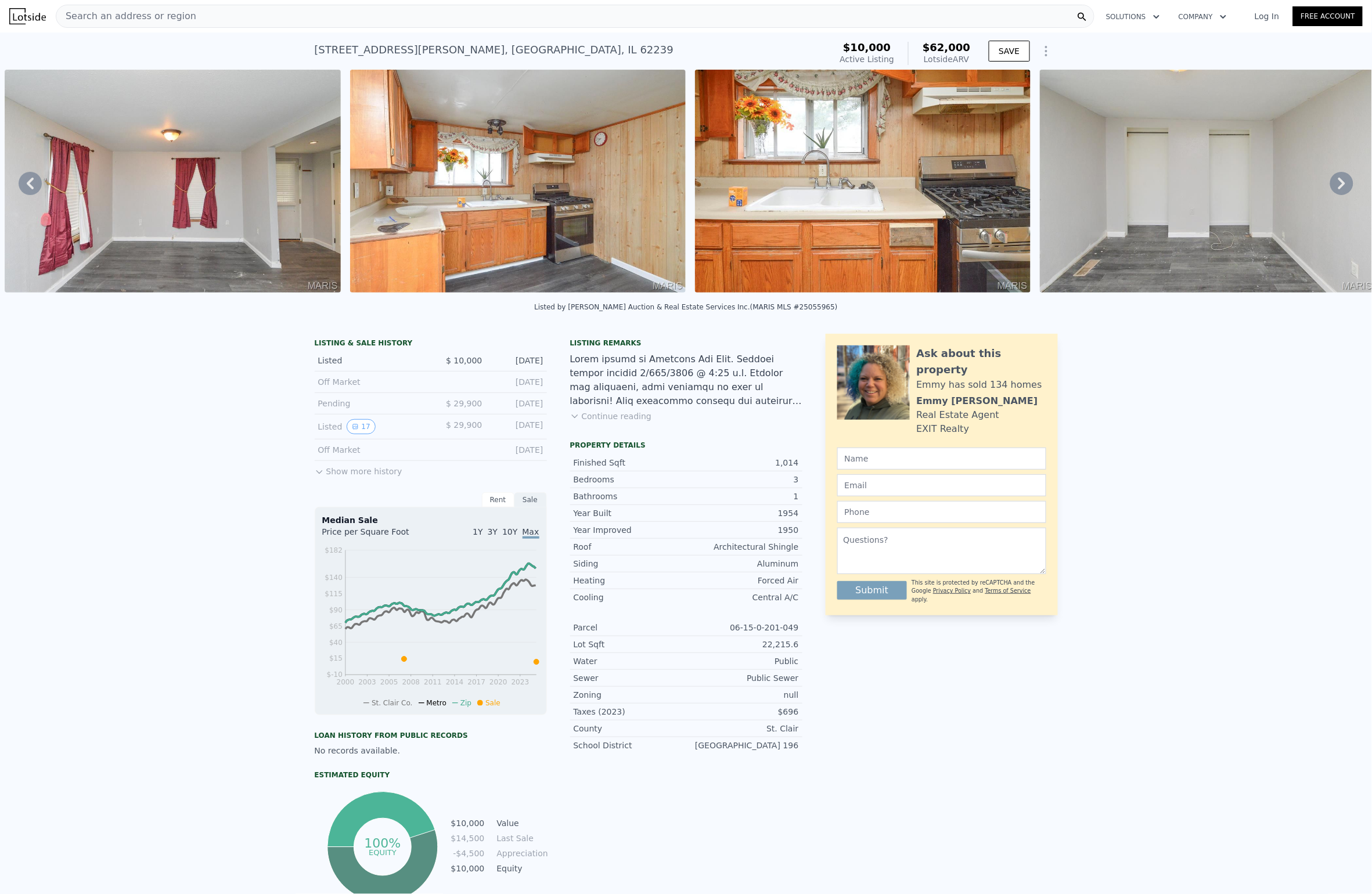
click at [631, 420] on button "Continue reading" at bounding box center [611, 417] width 82 height 12
